Goal: Information Seeking & Learning: Learn about a topic

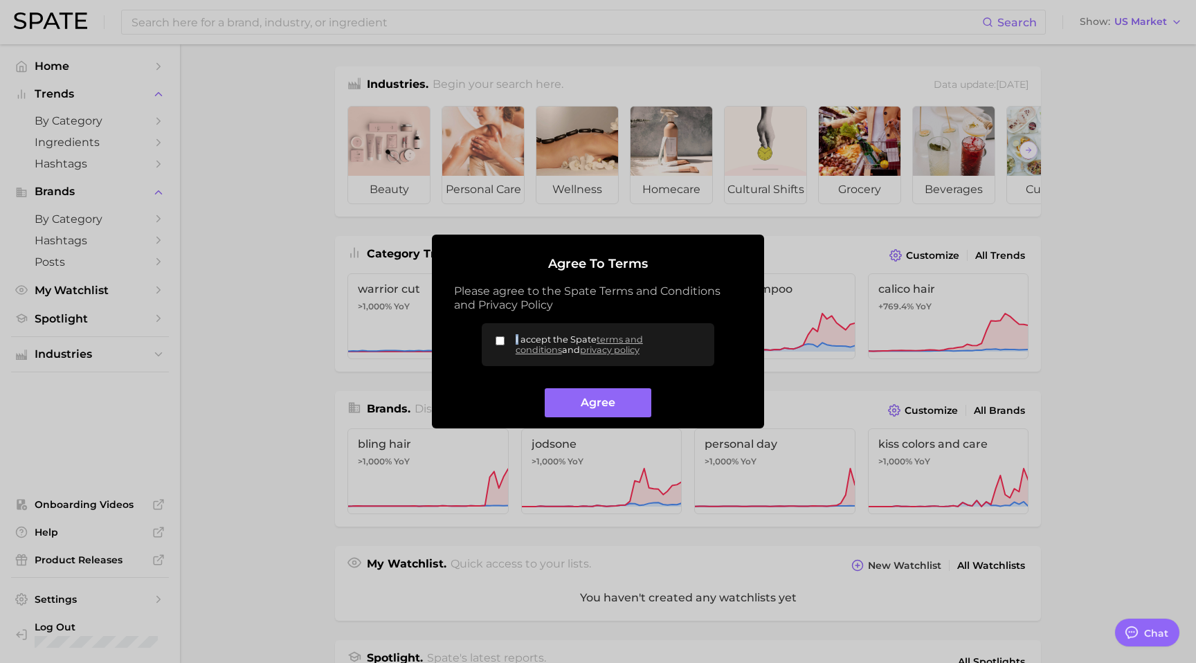
click at [516, 336] on span "I accept the Spate terms and conditions and privacy policy" at bounding box center [610, 344] width 188 height 21
click at [499, 343] on input "I accept the Spate terms and conditions and privacy policy" at bounding box center [500, 340] width 9 height 9
checkbox input "true"
click at [576, 387] on div "Agree" at bounding box center [598, 397] width 288 height 41
click at [600, 397] on button "Agree" at bounding box center [598, 403] width 106 height 30
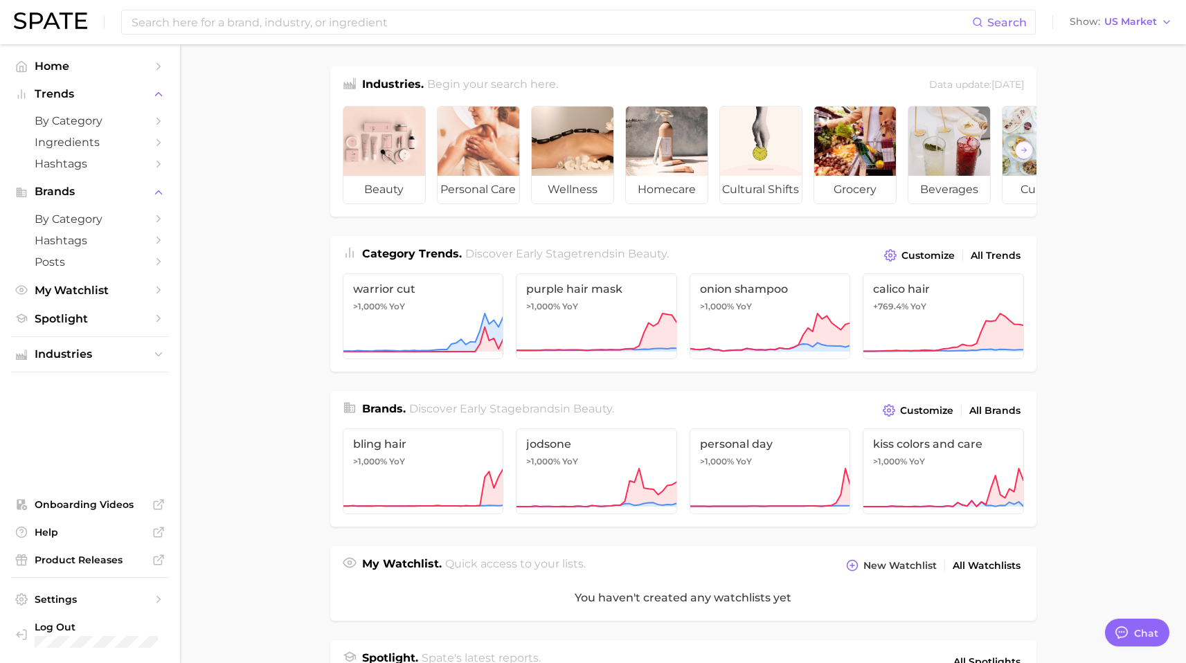
click at [271, 294] on main "Industries. Begin your search here. Data update: June 29th, 2025 beauty persona…" at bounding box center [683, 574] width 1006 height 1060
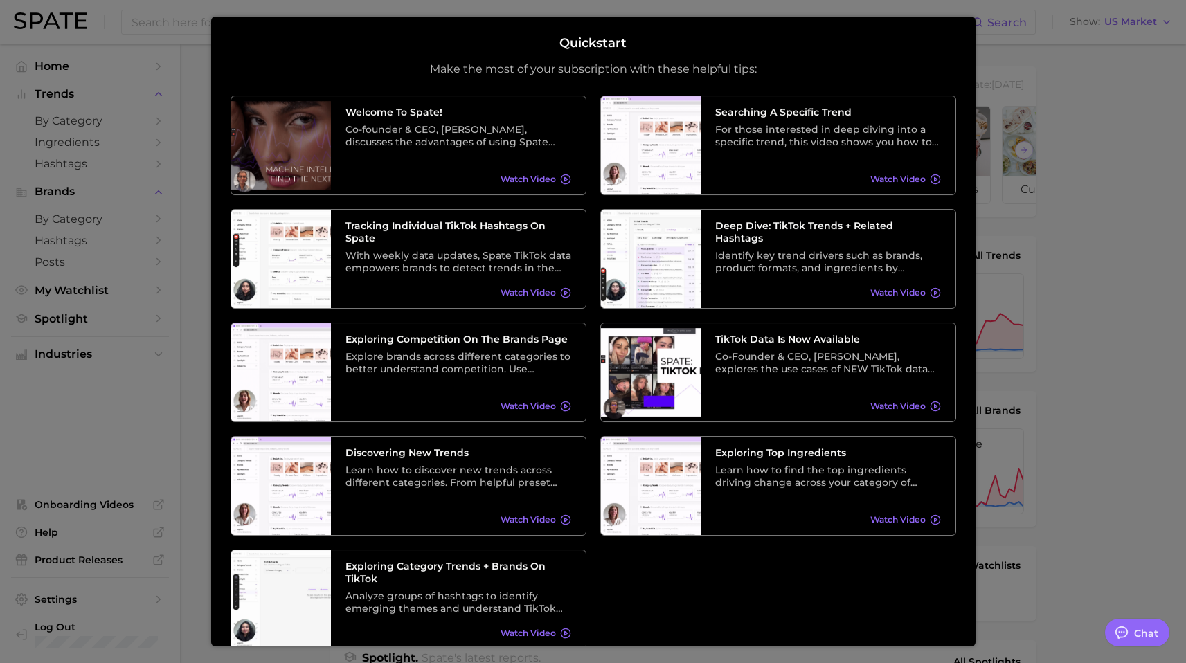
click at [1149, 195] on div at bounding box center [593, 557] width 1186 height 1114
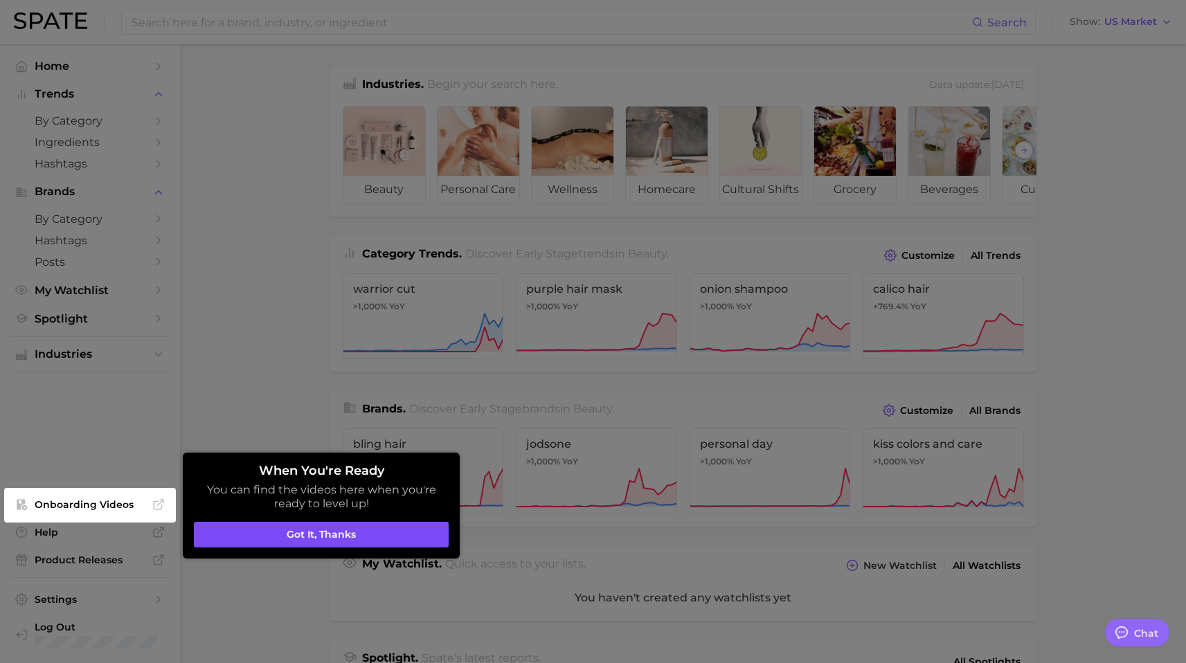
click at [372, 528] on button "Got it, thanks" at bounding box center [321, 535] width 255 height 26
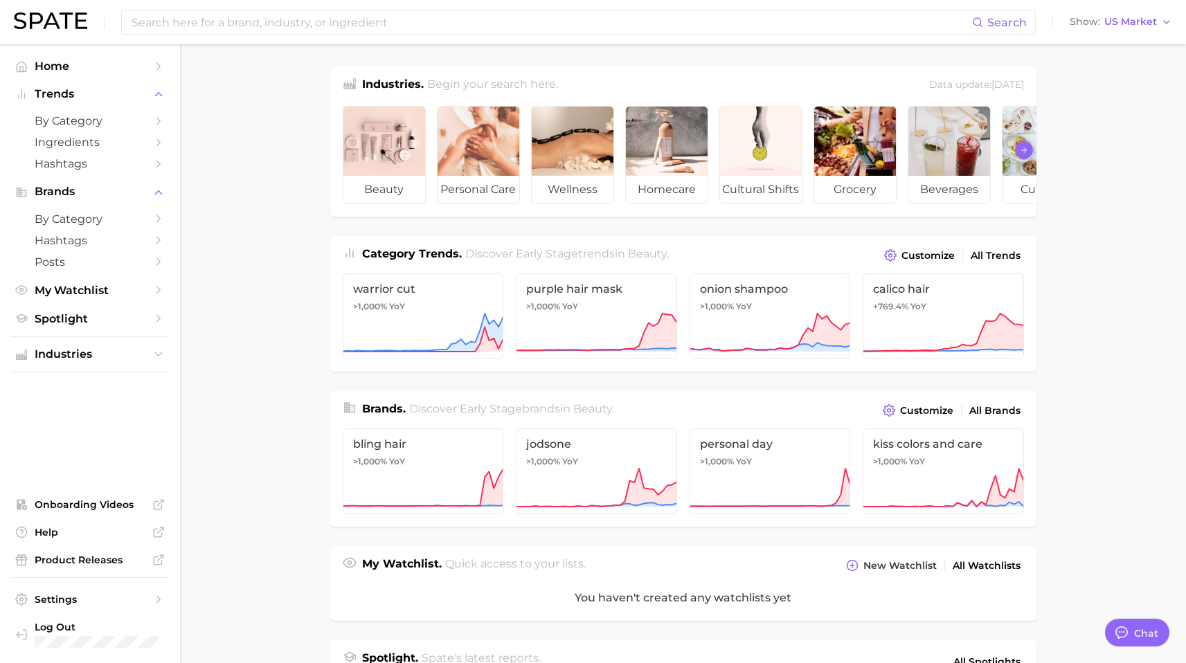
click at [1023, 155] on icon "Scroll Right" at bounding box center [1024, 150] width 8 height 11
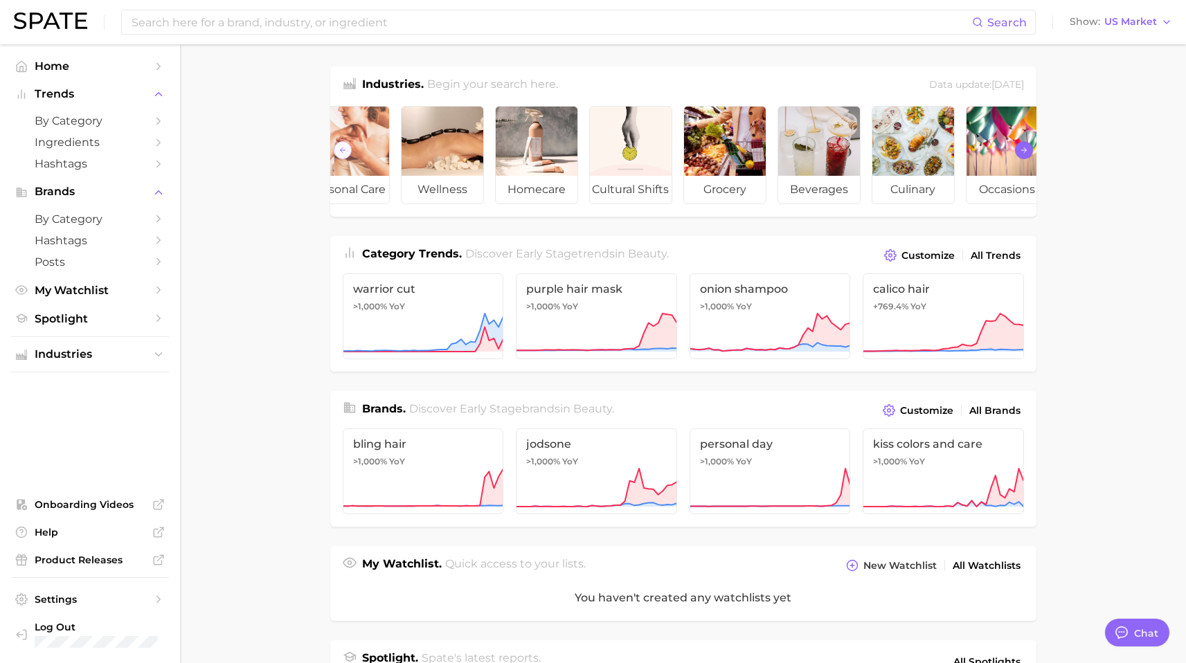
scroll to position [0, 155]
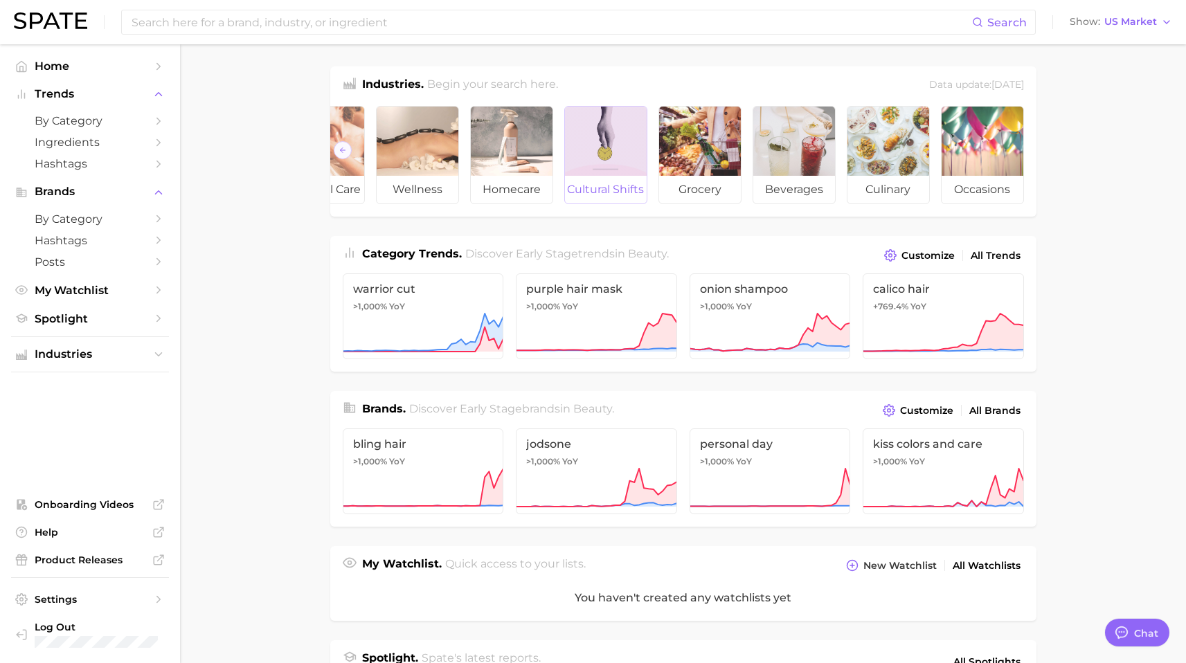
click at [588, 165] on div at bounding box center [606, 141] width 82 height 69
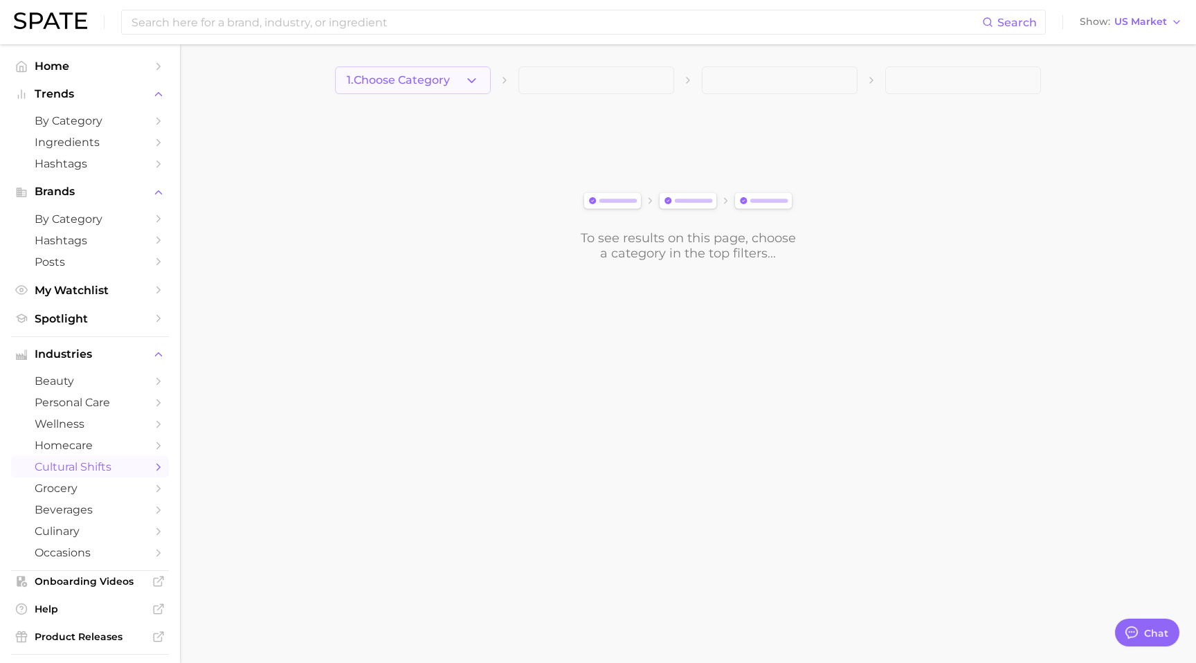
click at [450, 77] on span "1. Choose Category" at bounding box center [398, 80] width 103 height 12
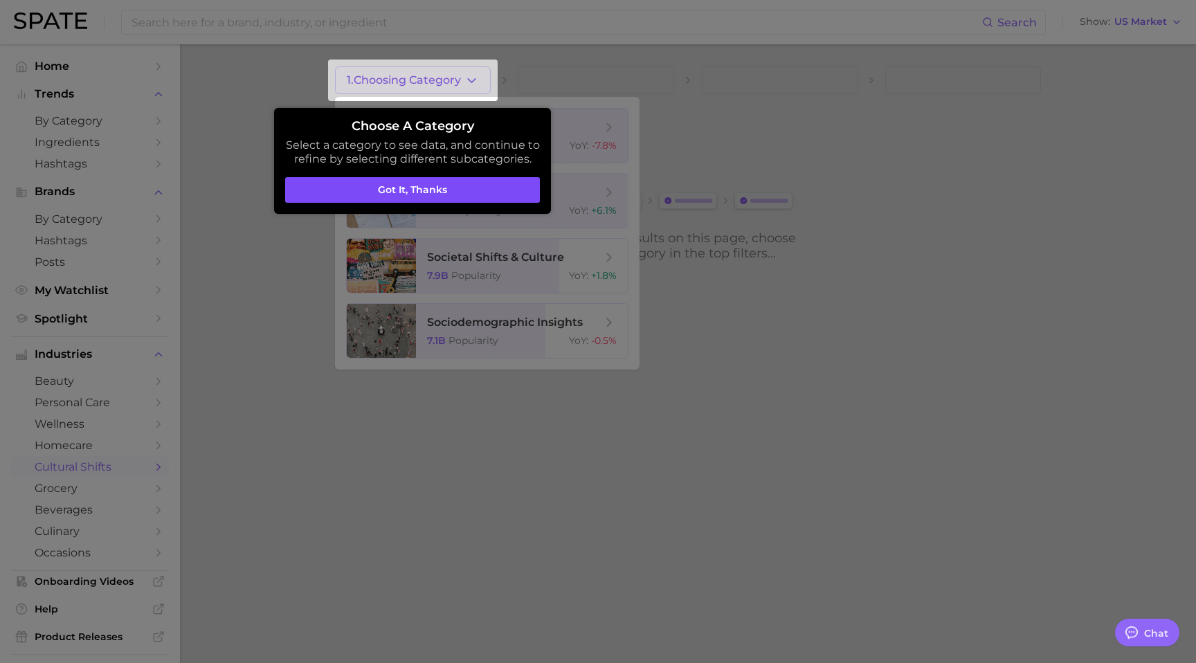
click at [485, 188] on button "Got it, thanks" at bounding box center [412, 190] width 255 height 26
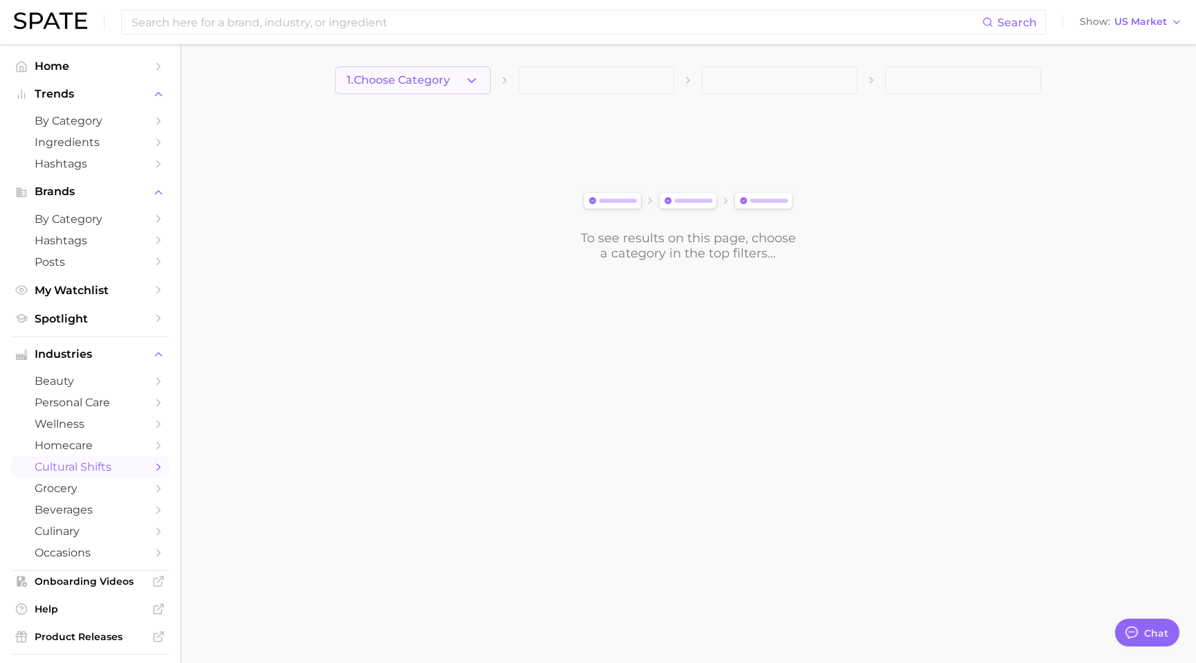
click at [444, 84] on span "1. Choose Category" at bounding box center [398, 80] width 103 height 12
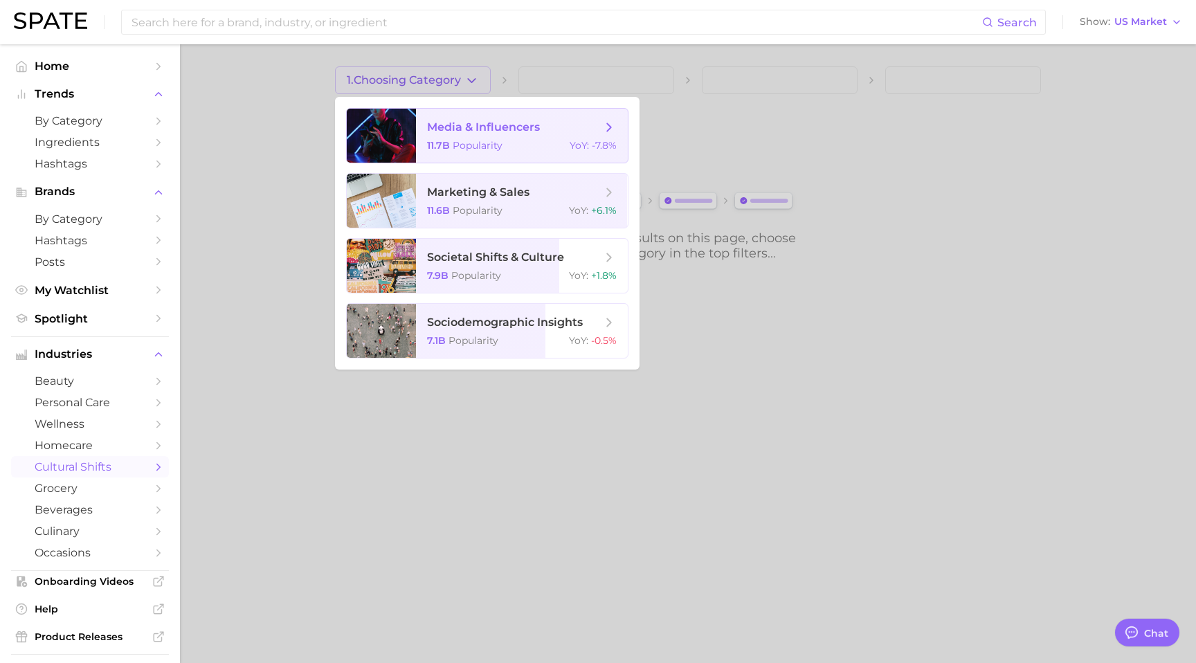
click at [508, 136] on span "media & influencers 11.7b Popularity YoY : -7.8%" at bounding box center [522, 136] width 212 height 54
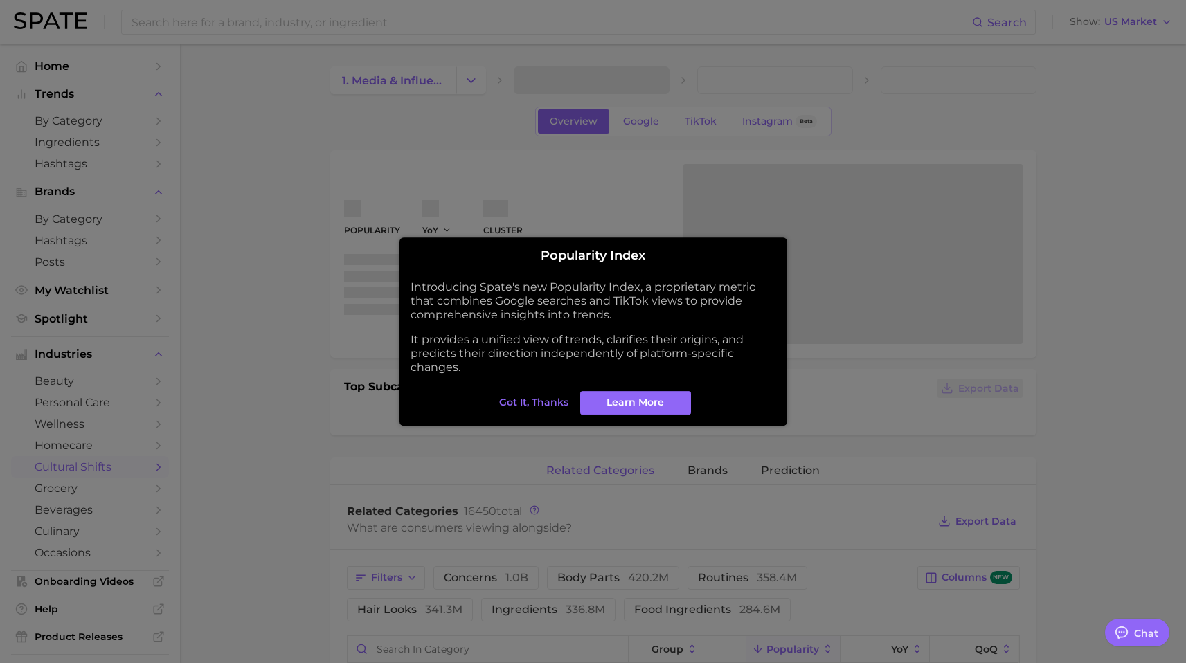
type textarea "x"
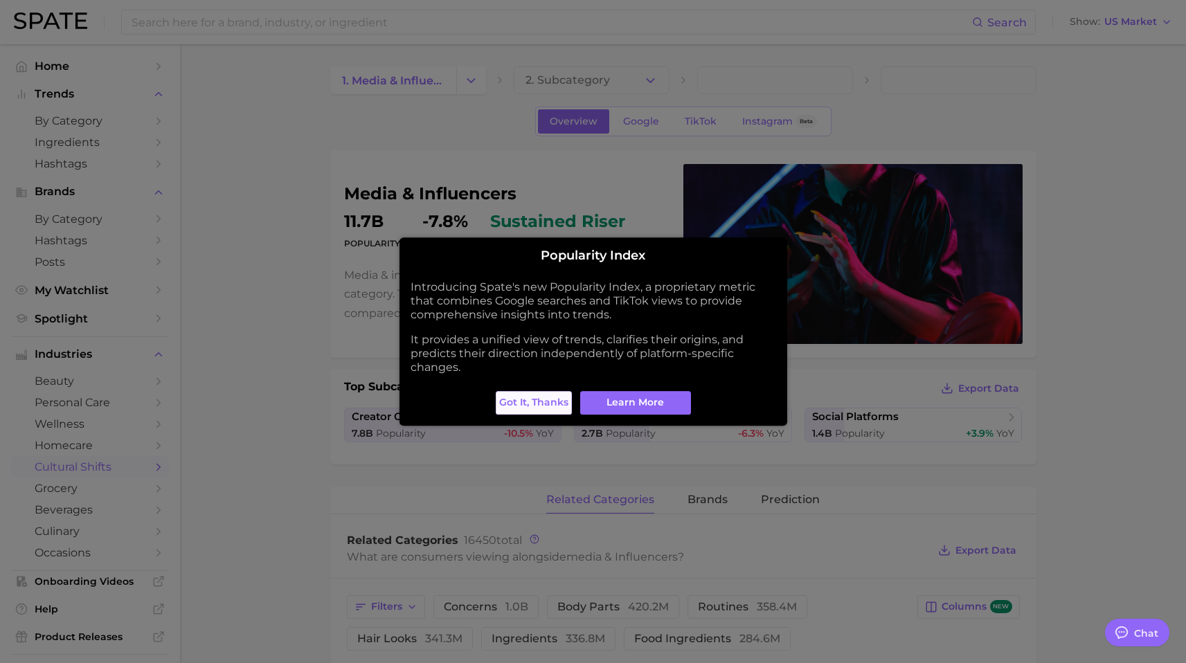
click at [541, 402] on span "Got it, thanks" at bounding box center [533, 403] width 69 height 12
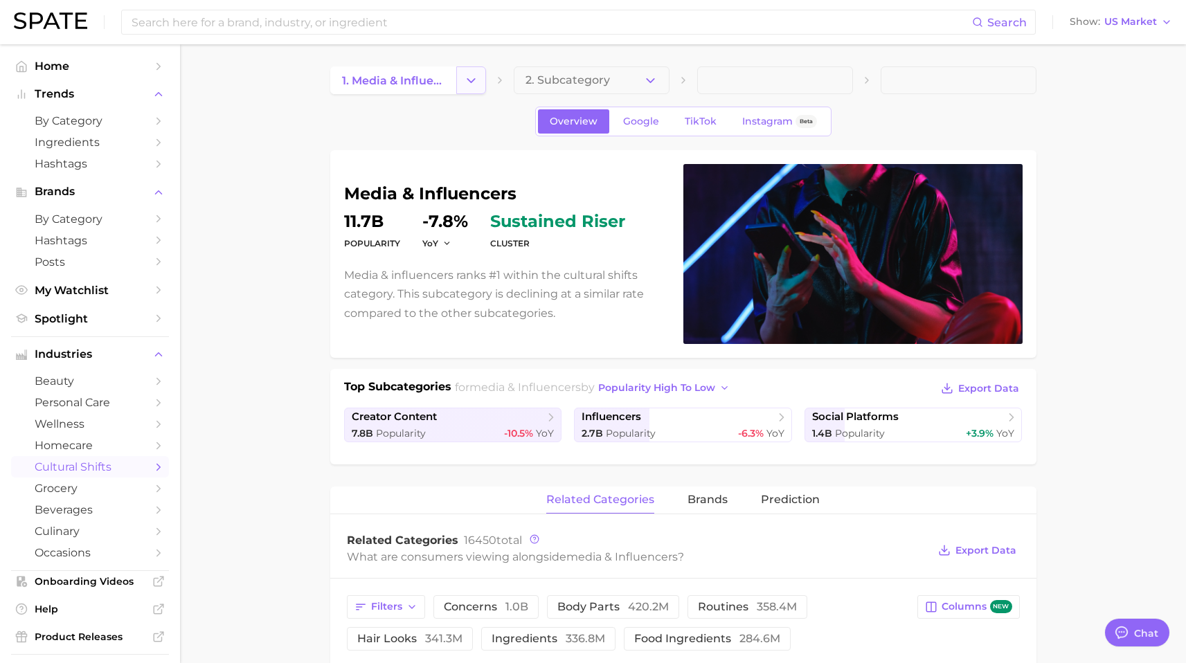
click at [467, 75] on icon "Change Category" at bounding box center [471, 80] width 15 height 15
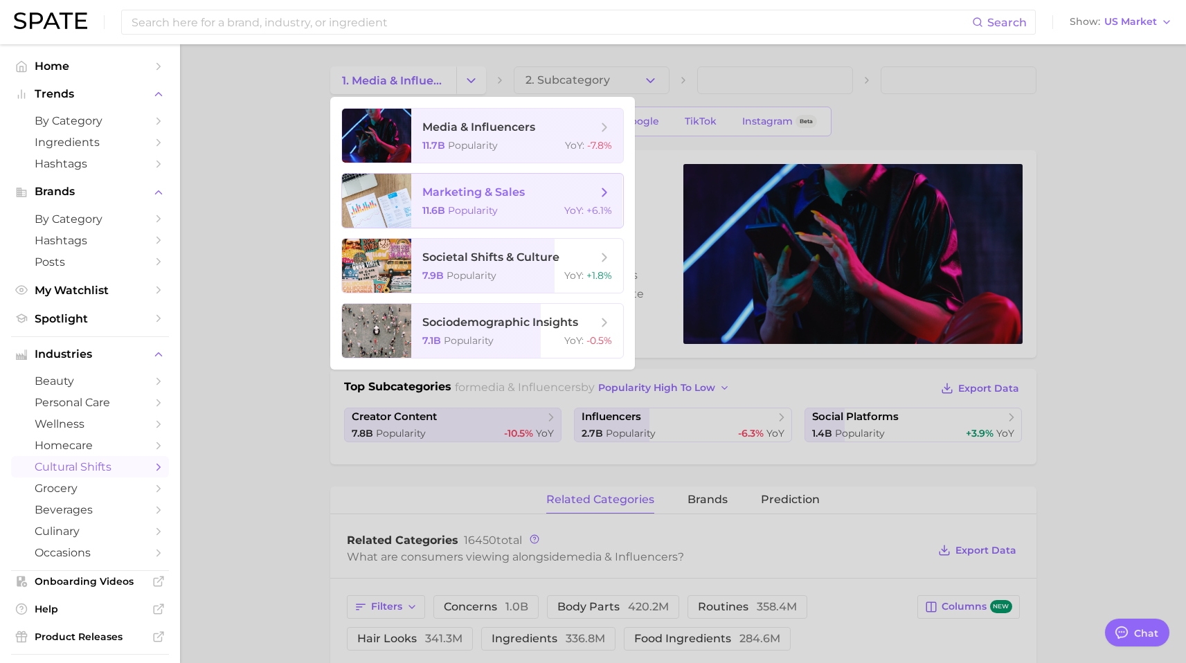
click at [483, 204] on span "Popularity" at bounding box center [473, 210] width 50 height 12
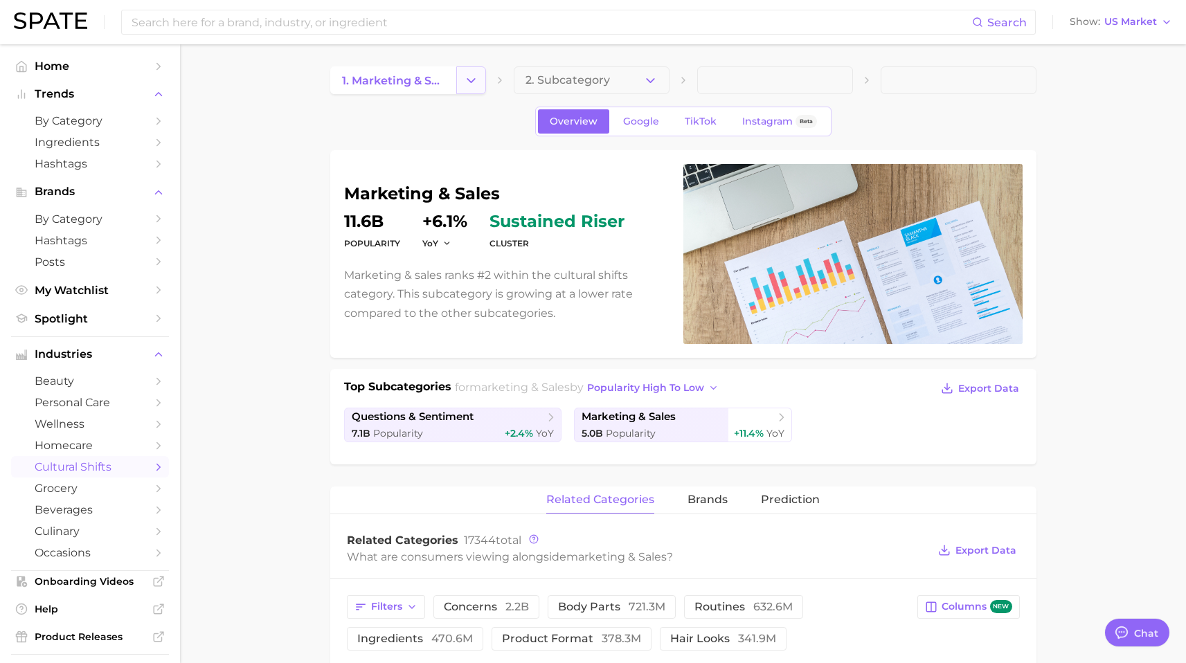
click at [457, 80] on button "Change Category" at bounding box center [471, 80] width 30 height 28
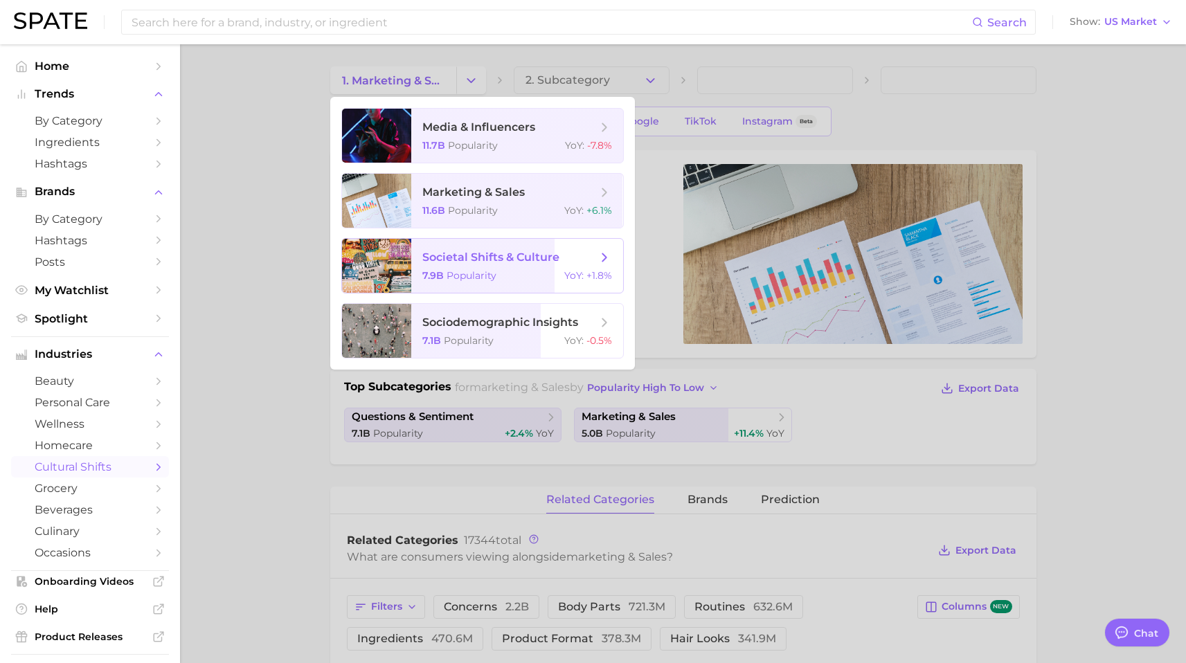
click at [460, 260] on span "societal shifts & culture" at bounding box center [490, 257] width 137 height 13
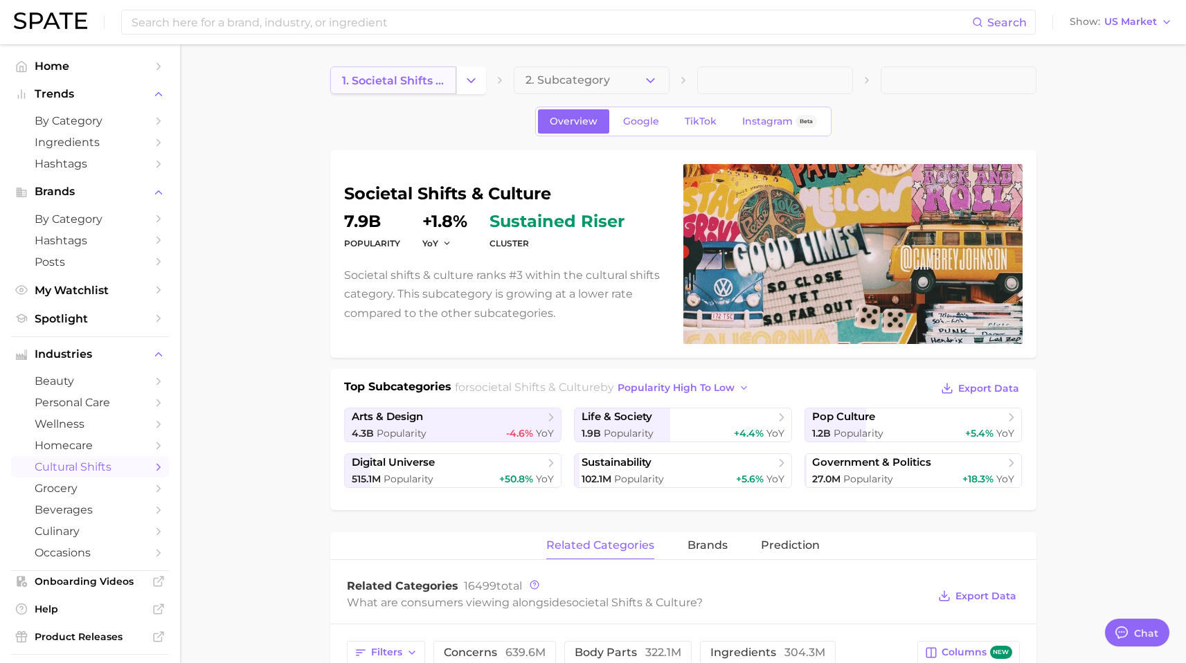
click at [440, 80] on span "1. societal shifts & culture" at bounding box center [393, 80] width 102 height 13
click at [469, 82] on icon "Change Category" at bounding box center [471, 80] width 15 height 15
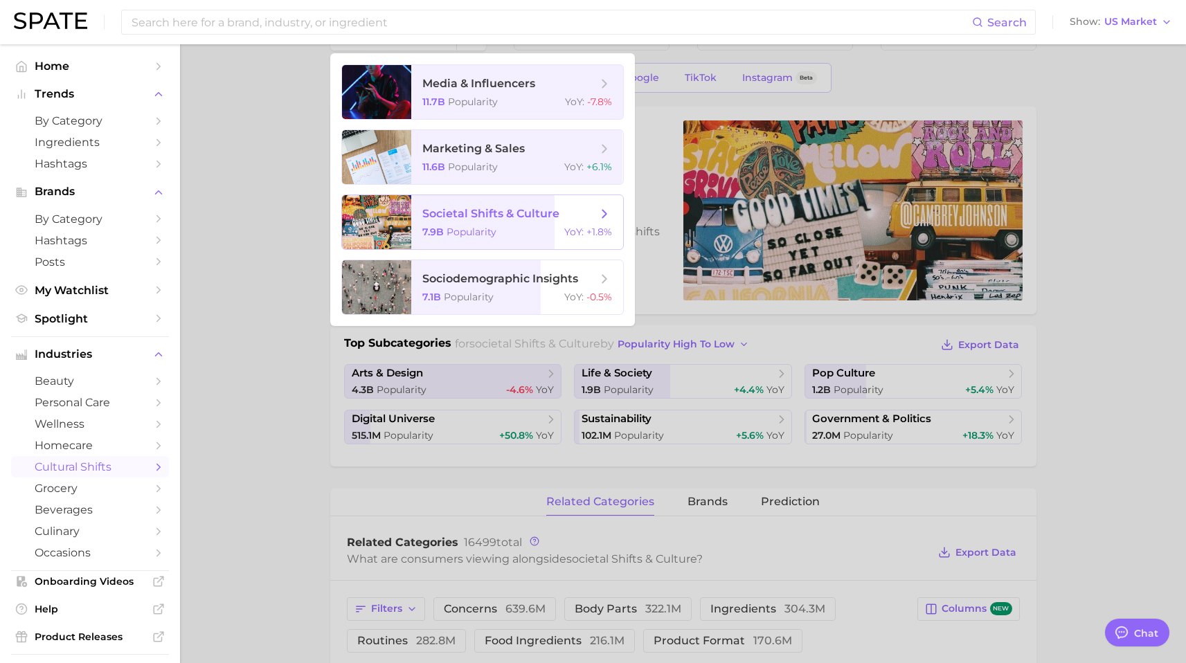
scroll to position [51, 0]
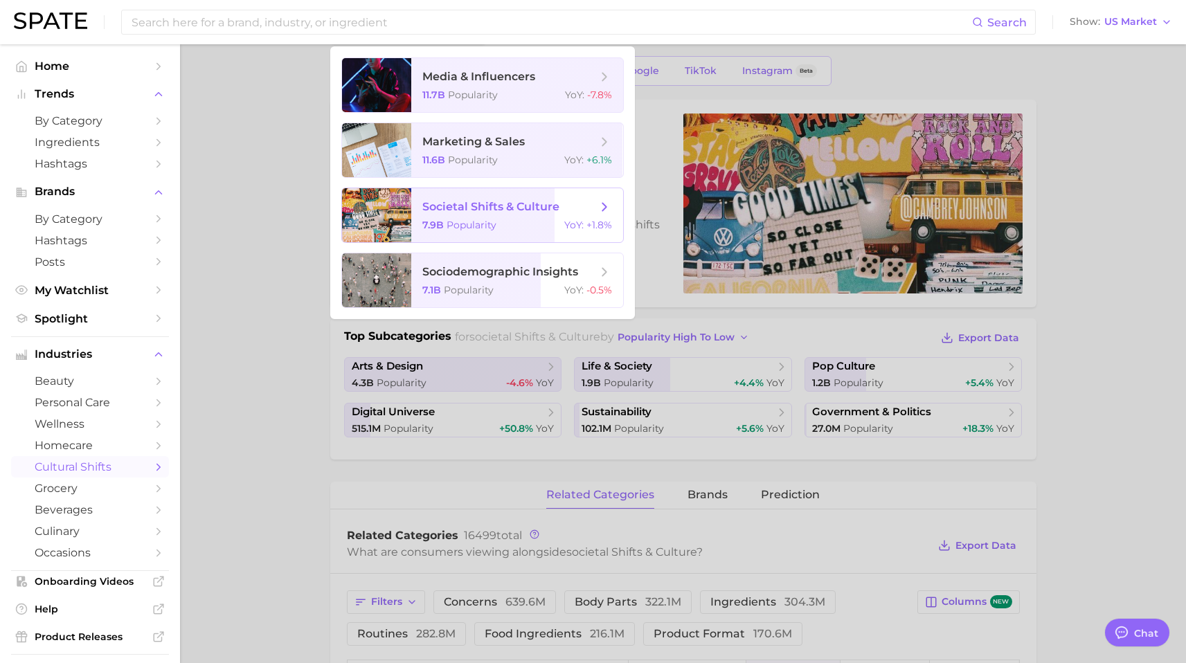
click at [471, 274] on span "sociodemographic insights" at bounding box center [500, 271] width 156 height 13
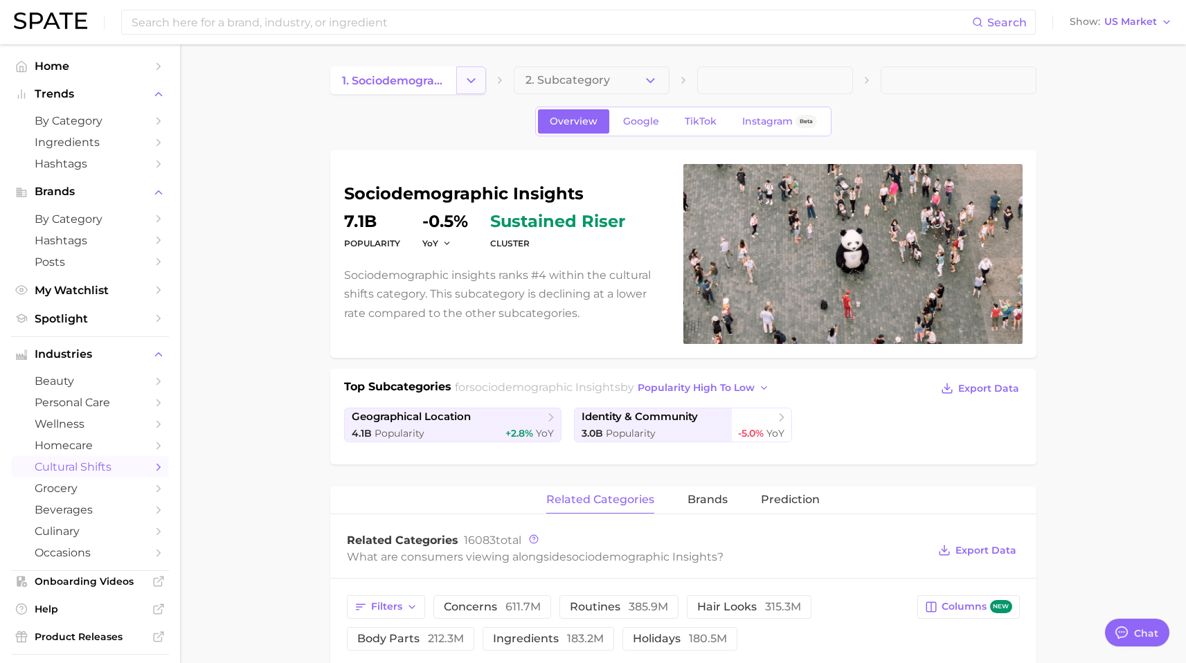
click at [458, 82] on button "Change Category" at bounding box center [471, 80] width 30 height 28
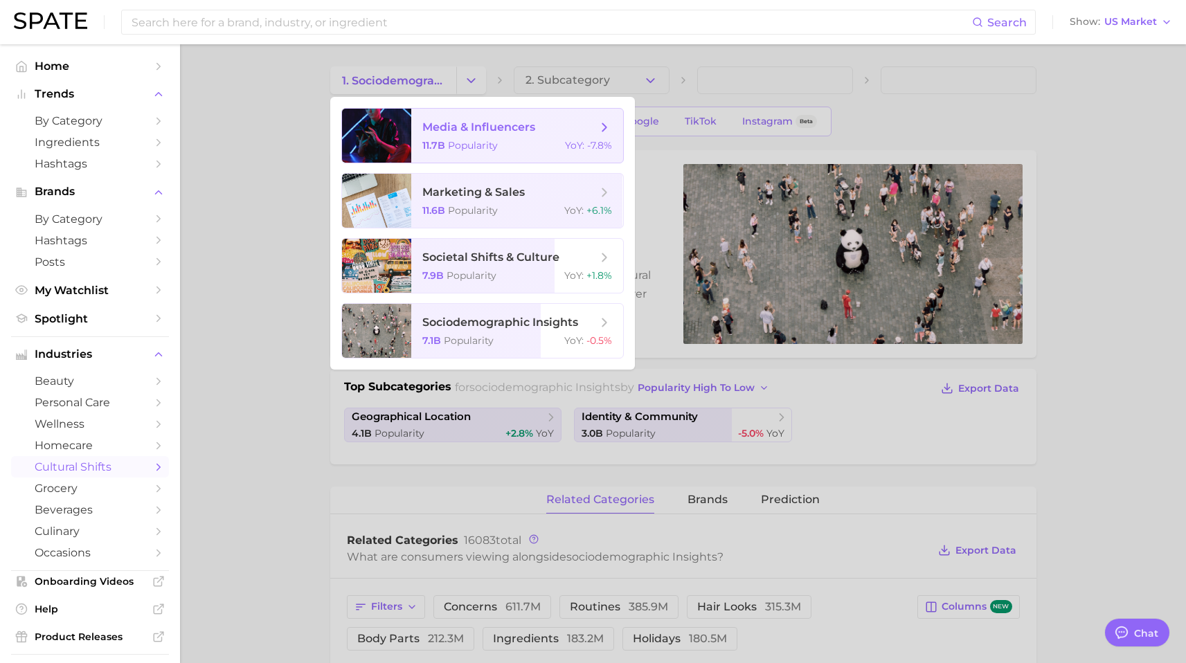
click at [465, 131] on span "media & influencers" at bounding box center [478, 126] width 113 height 13
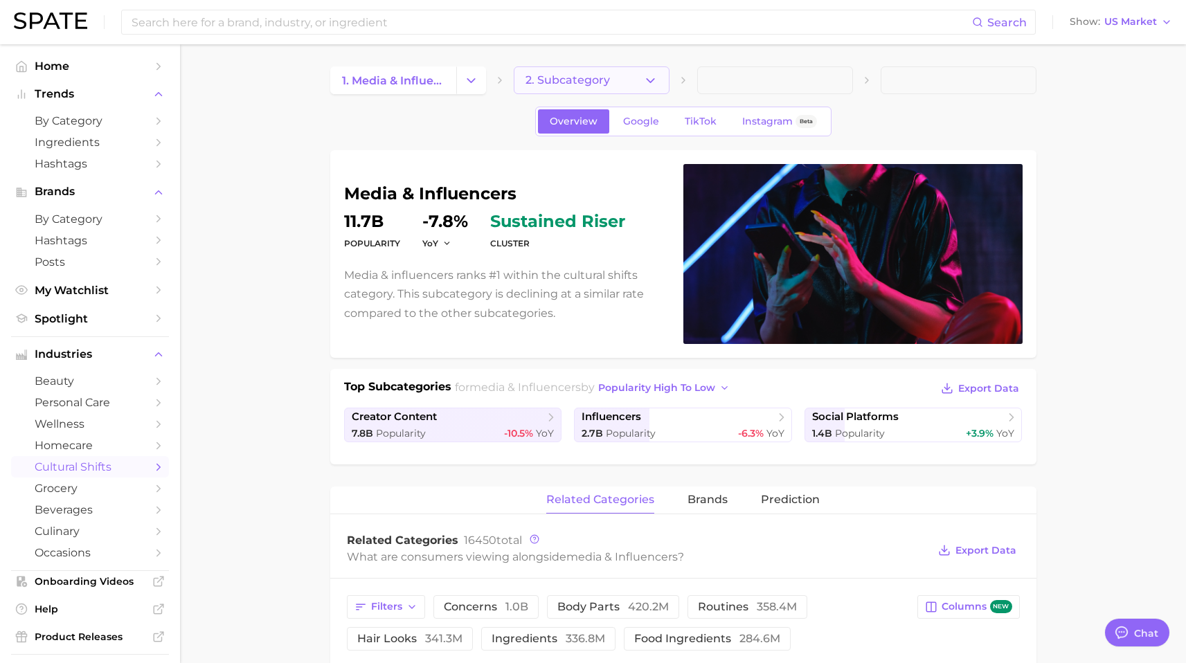
click at [621, 87] on button "2. Subcategory" at bounding box center [592, 80] width 156 height 28
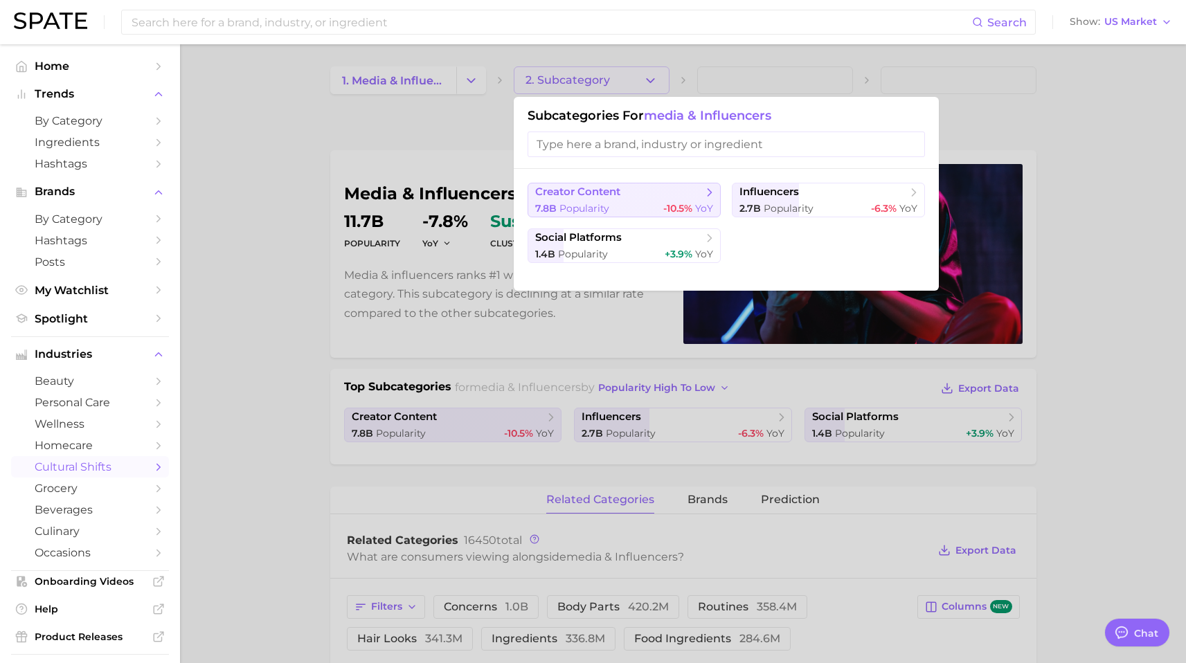
click at [654, 209] on div "7.8b Popularity -10.5% YoY" at bounding box center [624, 208] width 178 height 13
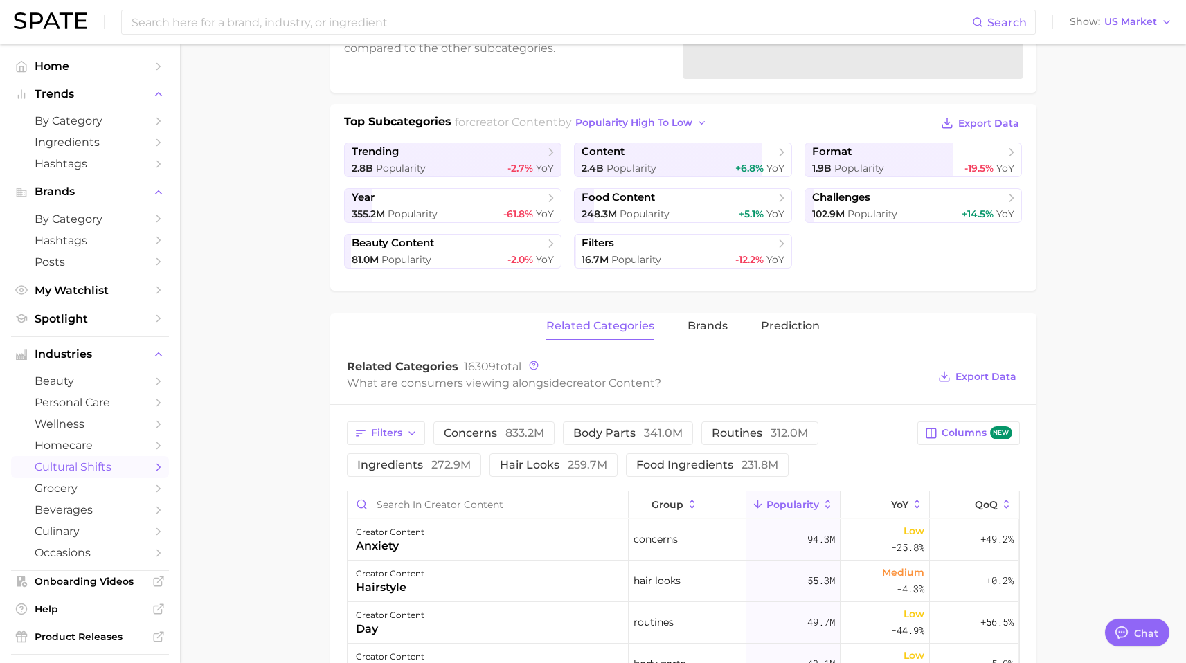
scroll to position [278, 0]
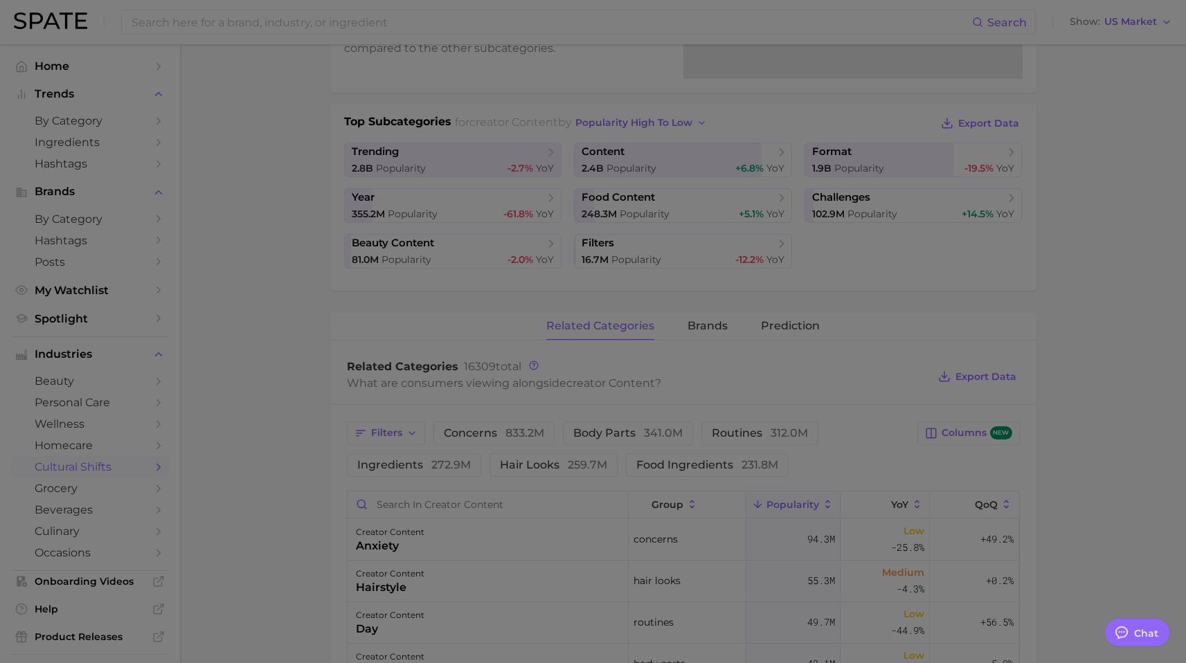
click at [481, 300] on div at bounding box center [593, 480] width 1186 height 1517
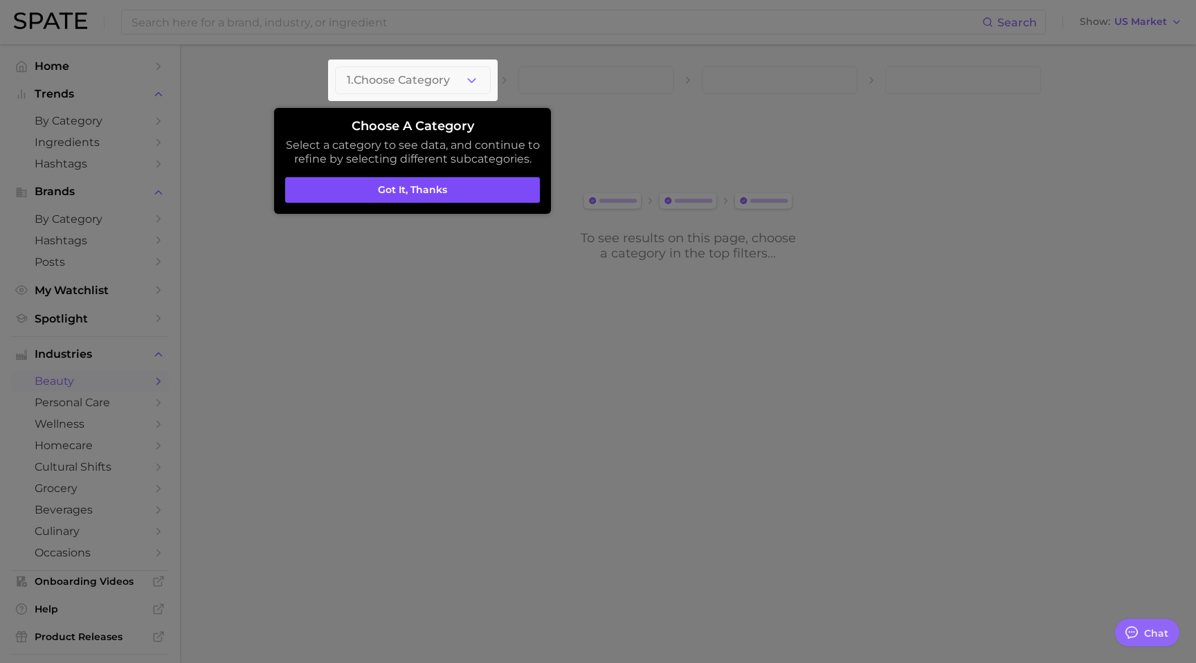
click at [442, 195] on button "Got it, thanks" at bounding box center [412, 190] width 255 height 26
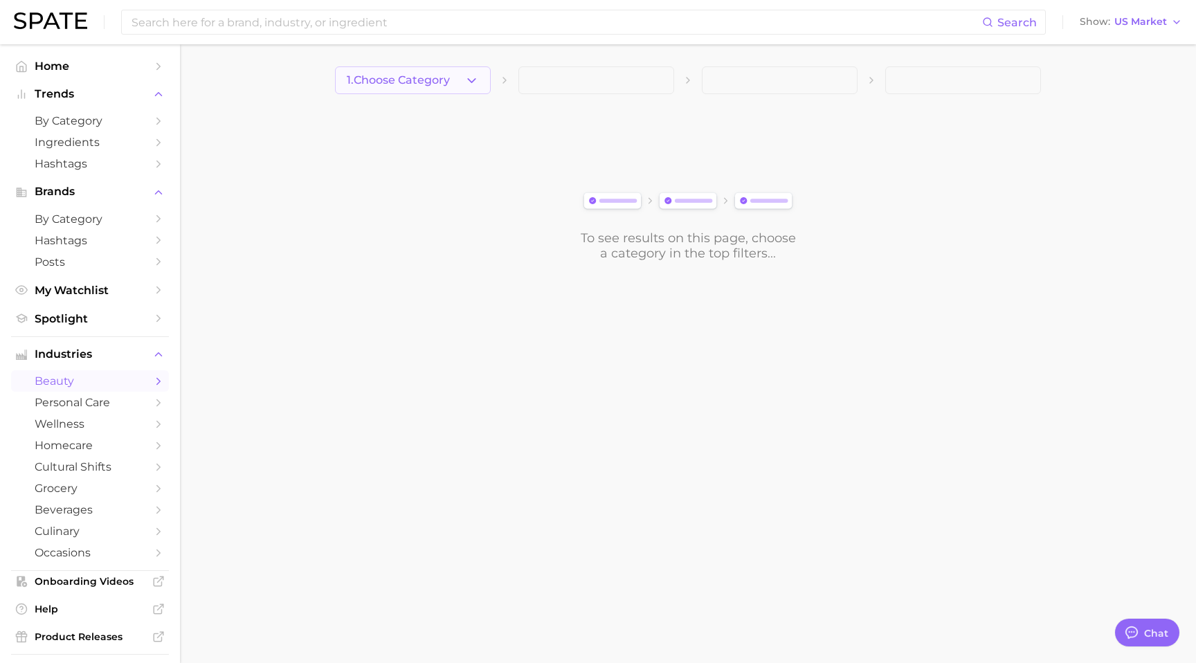
click at [442, 68] on button "1. Choose Category" at bounding box center [413, 80] width 156 height 28
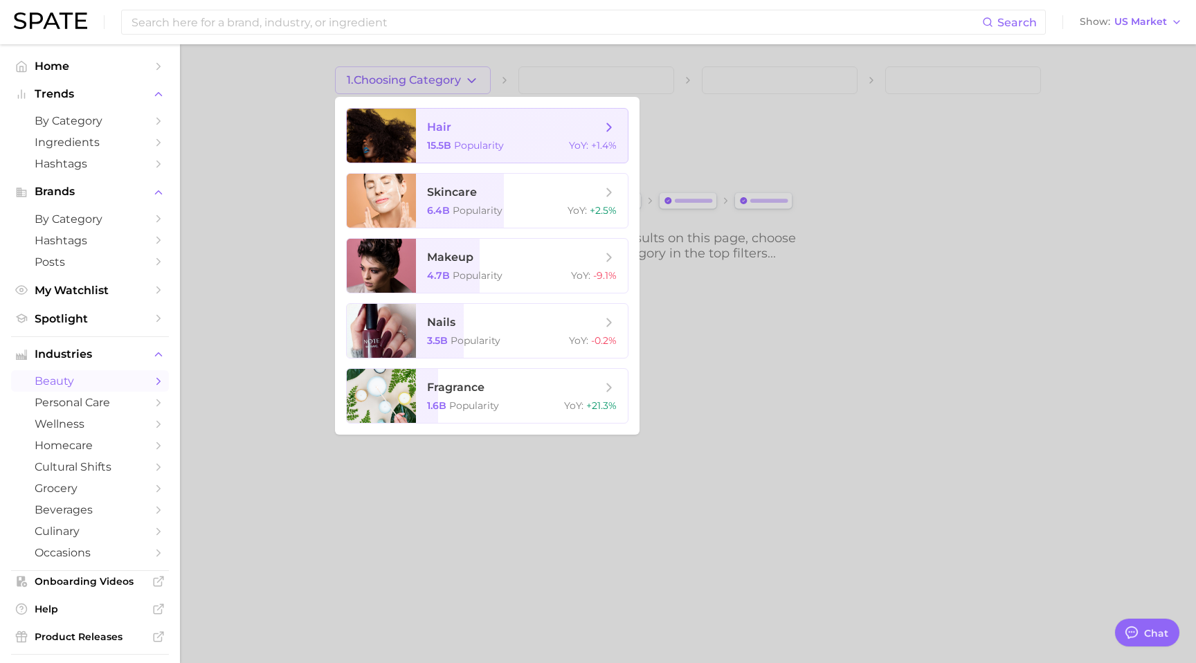
click at [549, 134] on span "hair" at bounding box center [514, 127] width 174 height 15
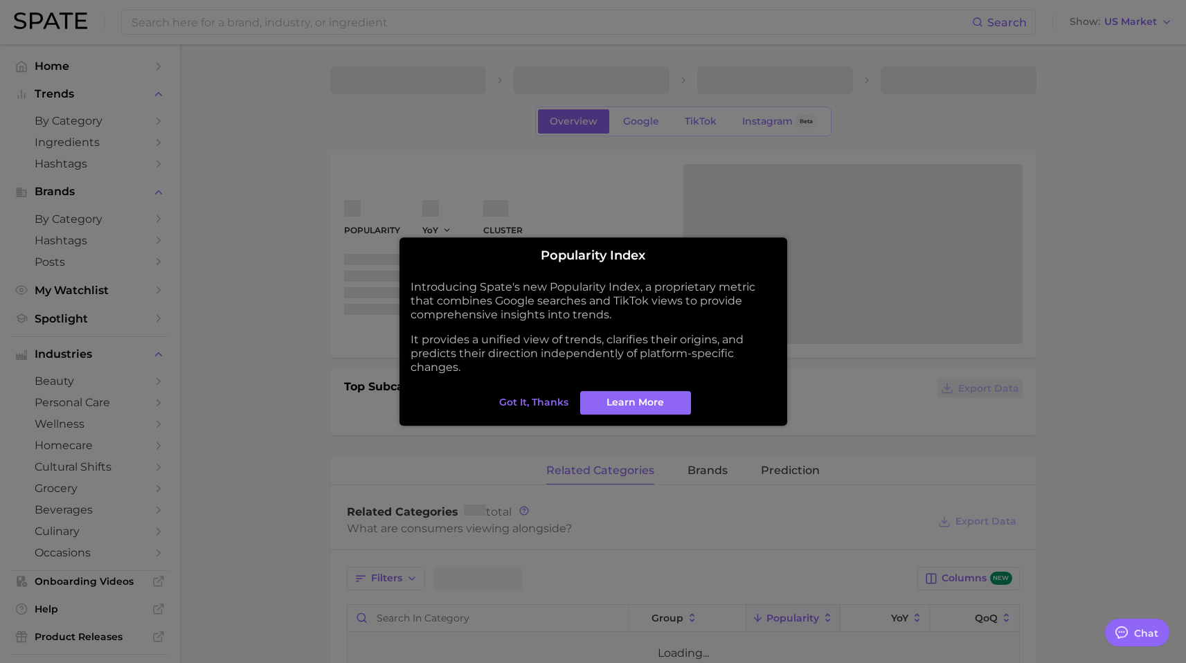
type textarea "x"
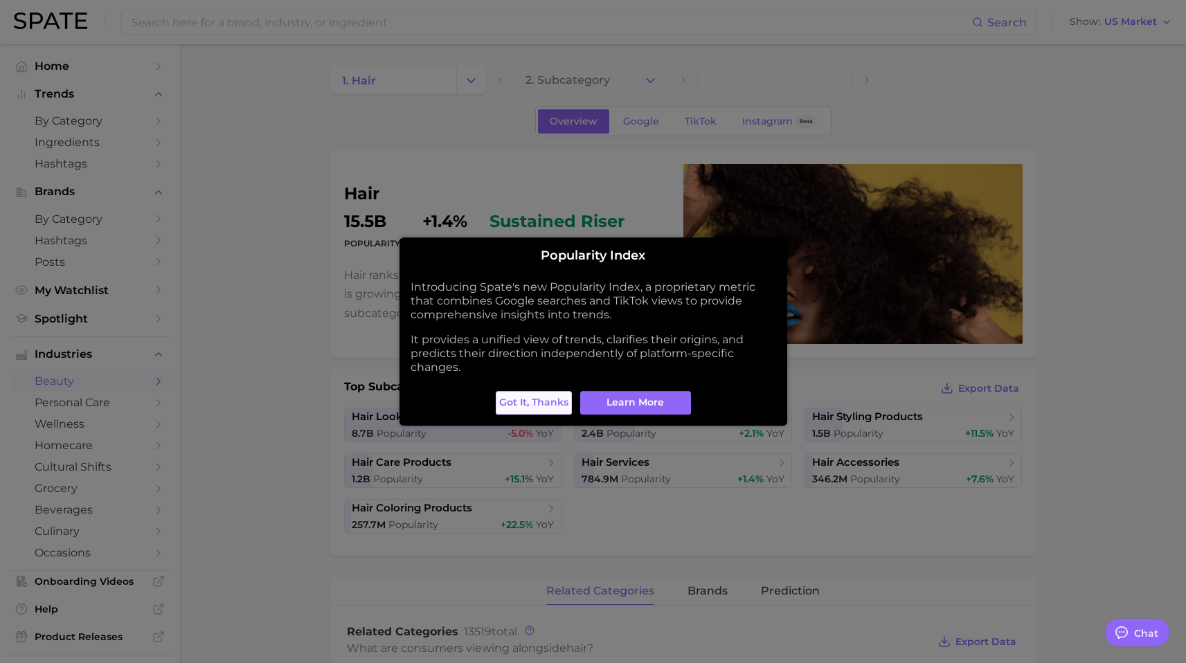
click at [550, 411] on button "Got it, thanks" at bounding box center [534, 403] width 76 height 24
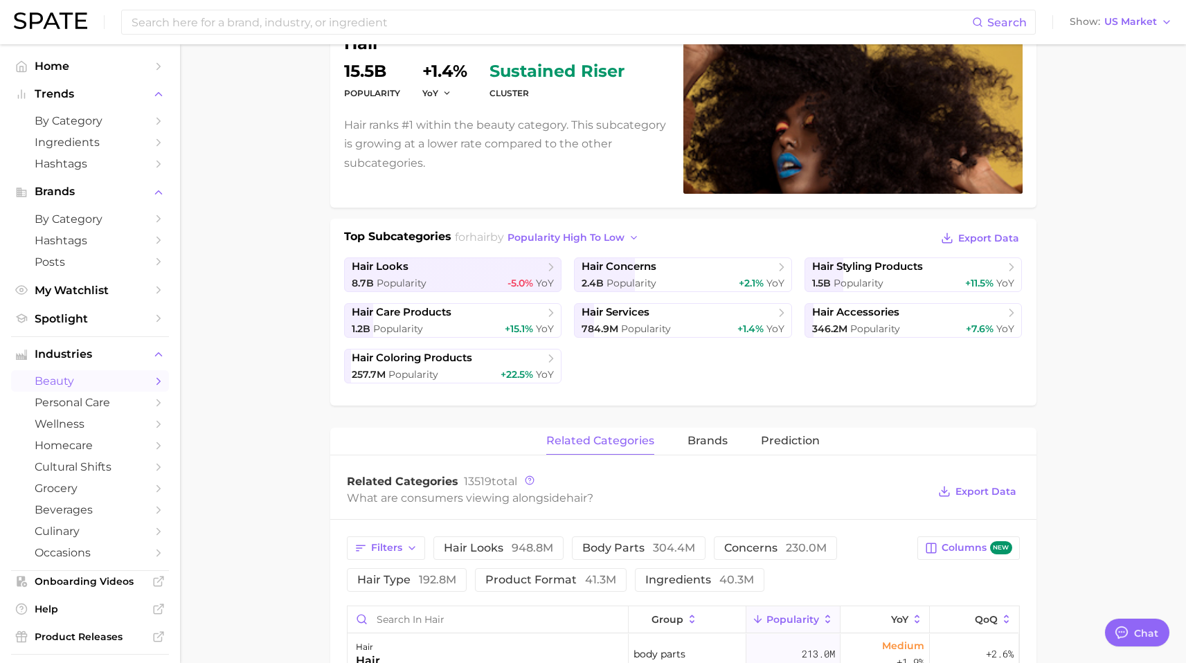
scroll to position [148, 0]
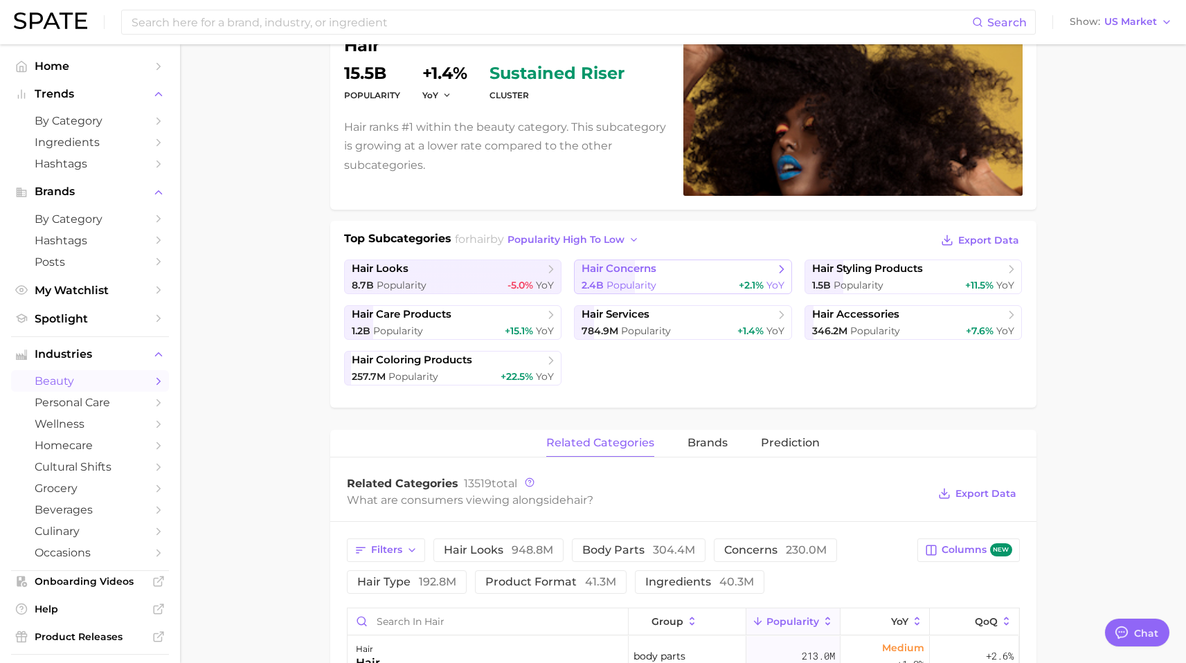
click at [779, 268] on icon at bounding box center [782, 269] width 14 height 14
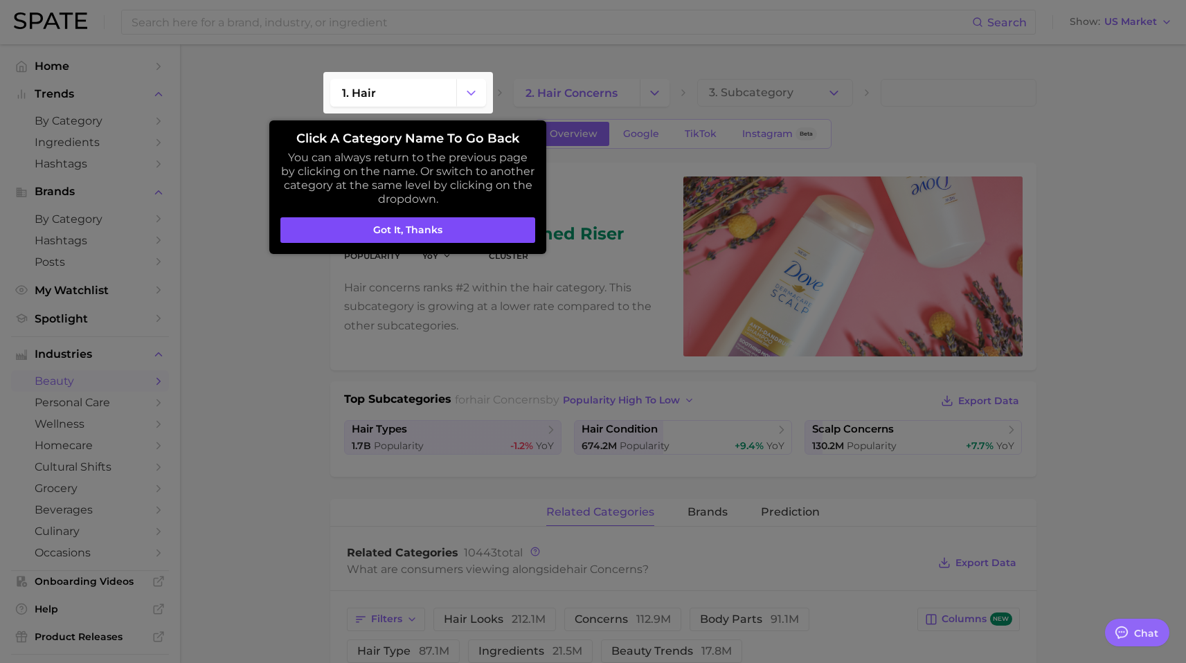
click at [341, 235] on button "Got it, thanks" at bounding box center [407, 230] width 255 height 26
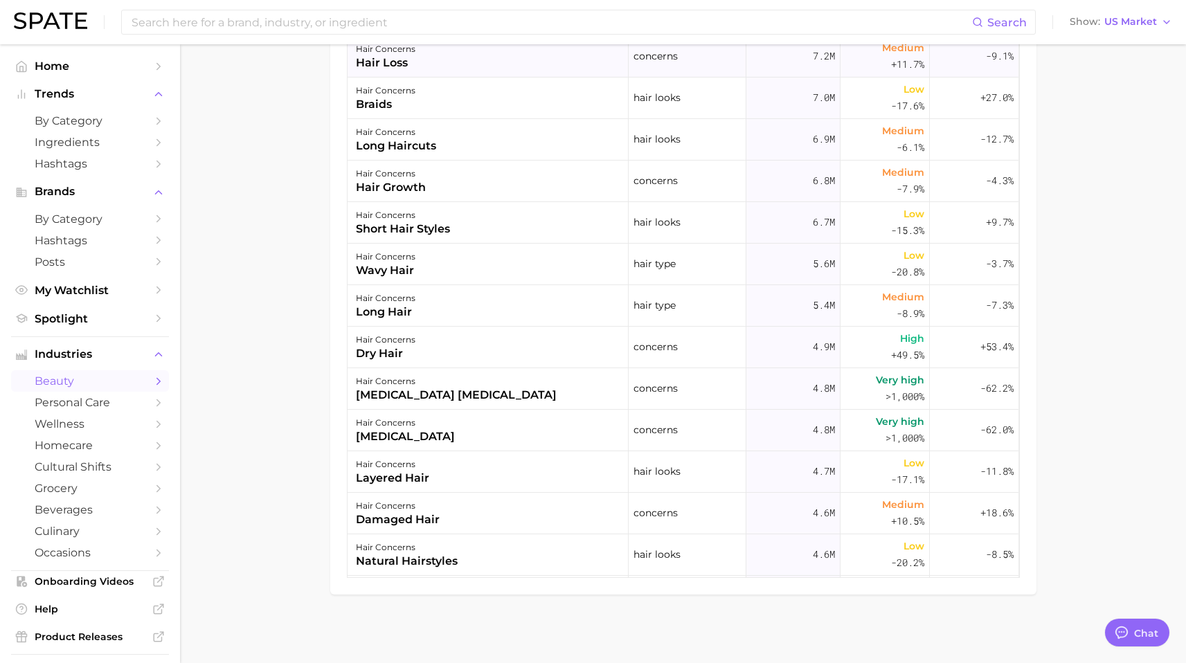
scroll to position [478, 0]
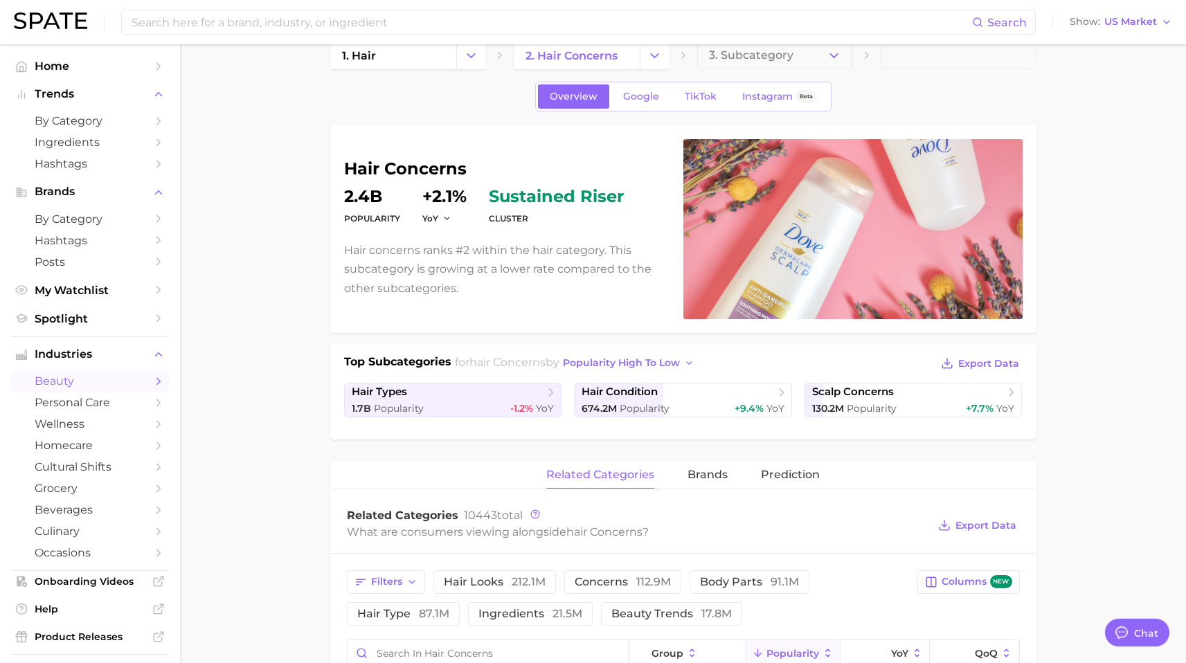
scroll to position [0, 0]
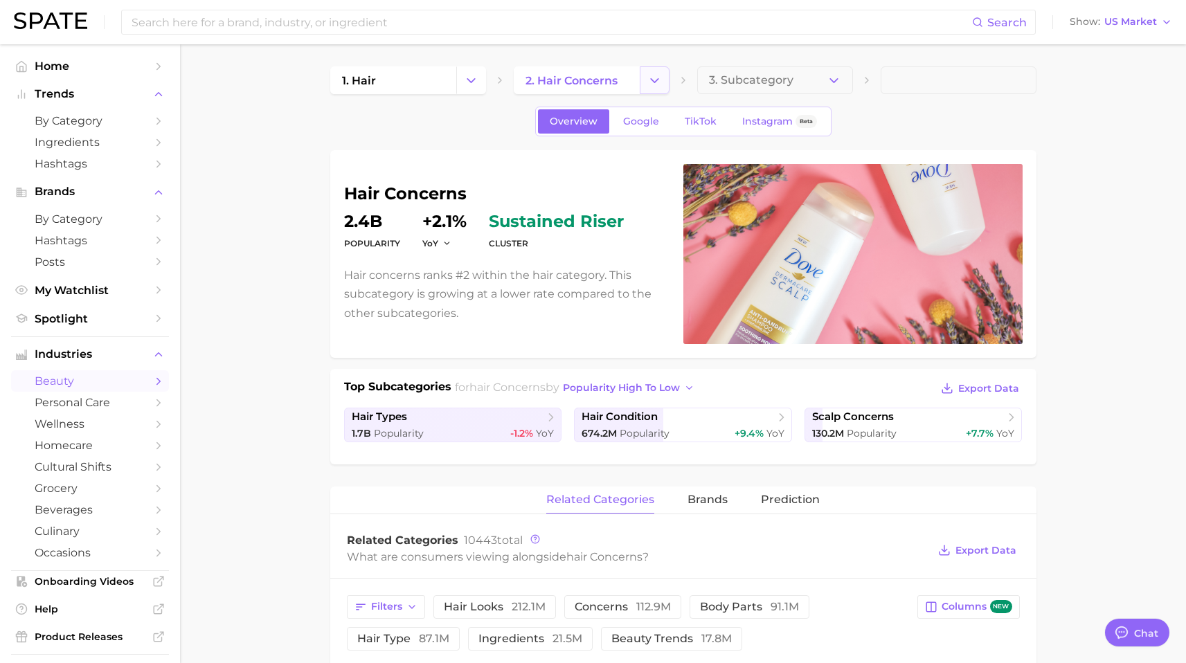
click at [655, 76] on icon "Change Category" at bounding box center [654, 80] width 15 height 15
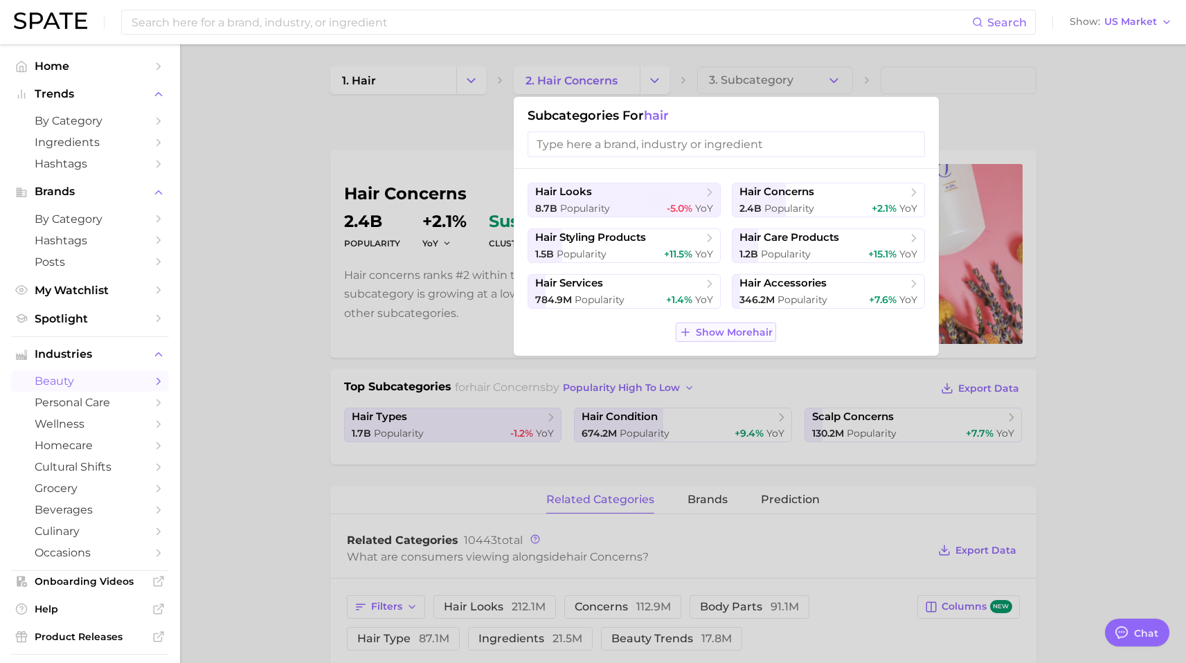
click at [741, 336] on span "Show More hair" at bounding box center [734, 333] width 77 height 12
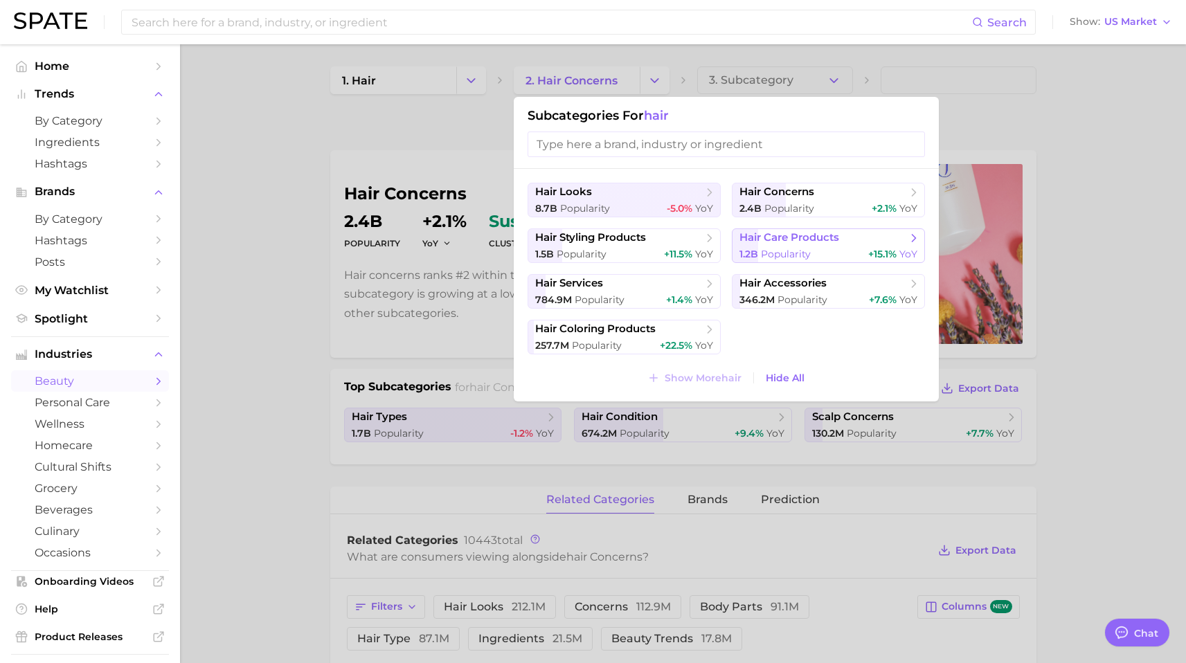
click at [790, 252] on span "Popularity" at bounding box center [786, 254] width 50 height 12
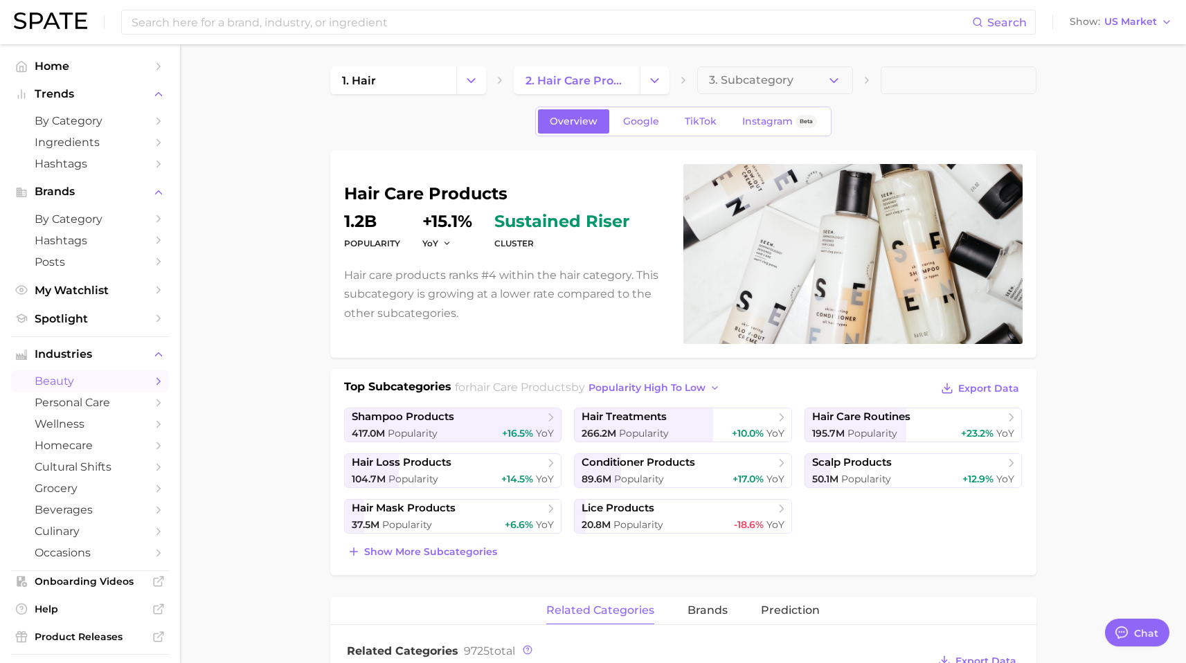
click at [432, 82] on link "1. hair" at bounding box center [393, 80] width 126 height 28
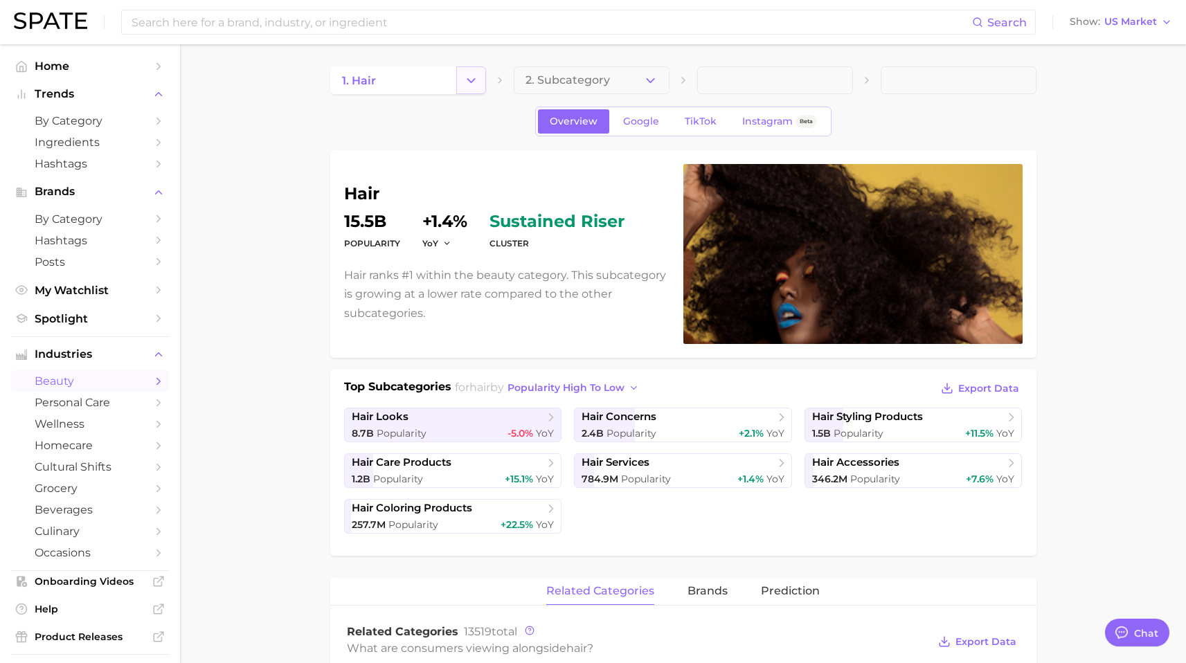
click at [476, 75] on icon "Change Category" at bounding box center [471, 80] width 15 height 15
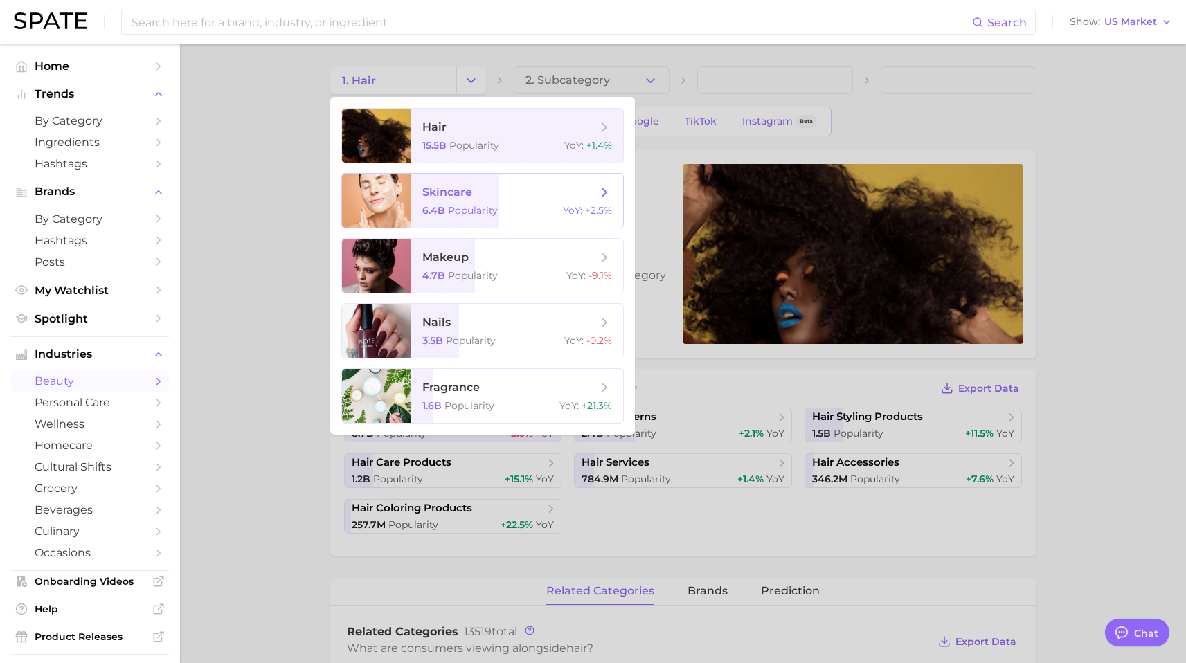
click at [528, 188] on span "skincare" at bounding box center [509, 192] width 174 height 15
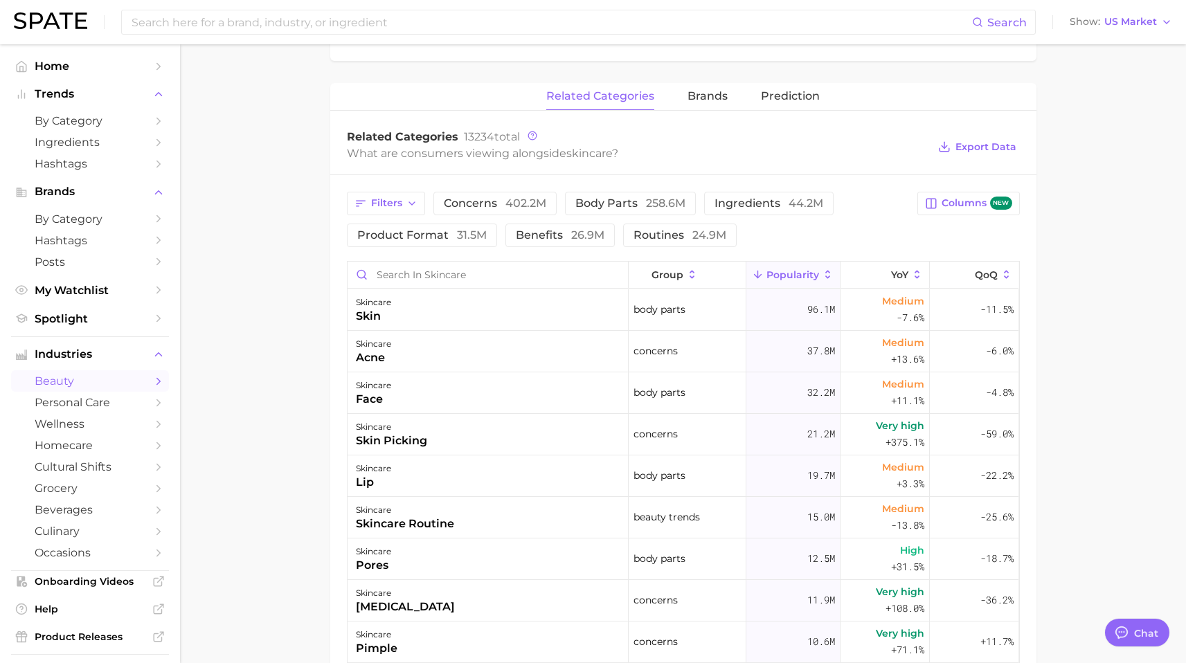
scroll to position [429, 0]
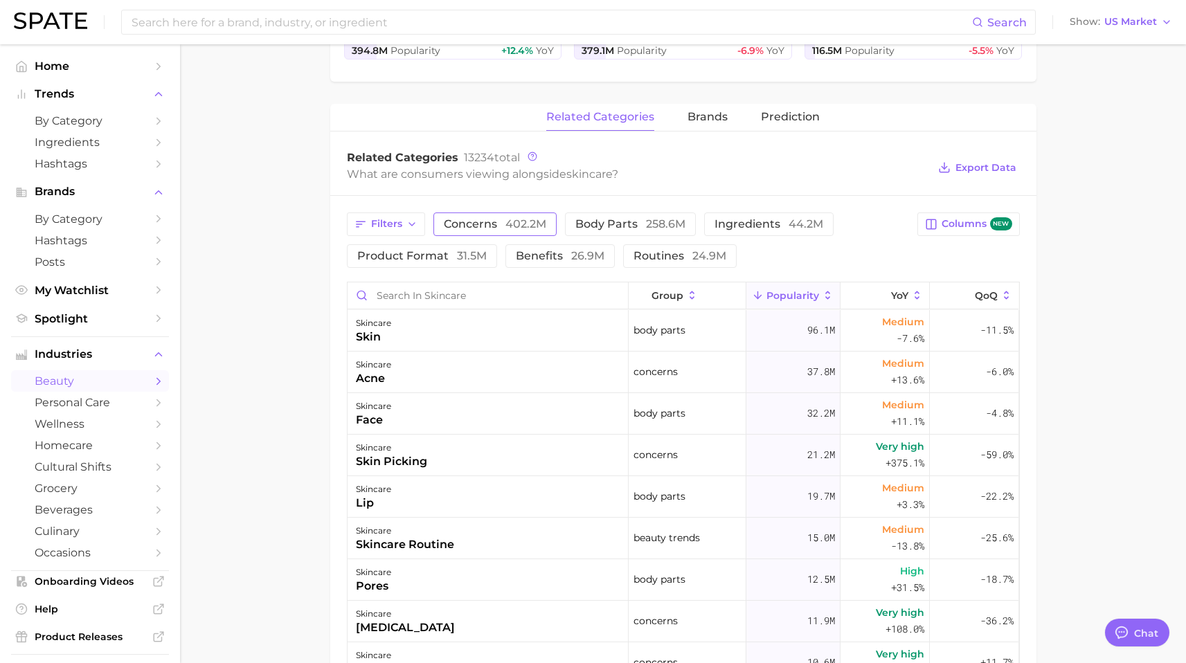
click at [498, 228] on span "concerns 402.2m" at bounding box center [495, 224] width 102 height 11
